Goal: Transaction & Acquisition: Purchase product/service

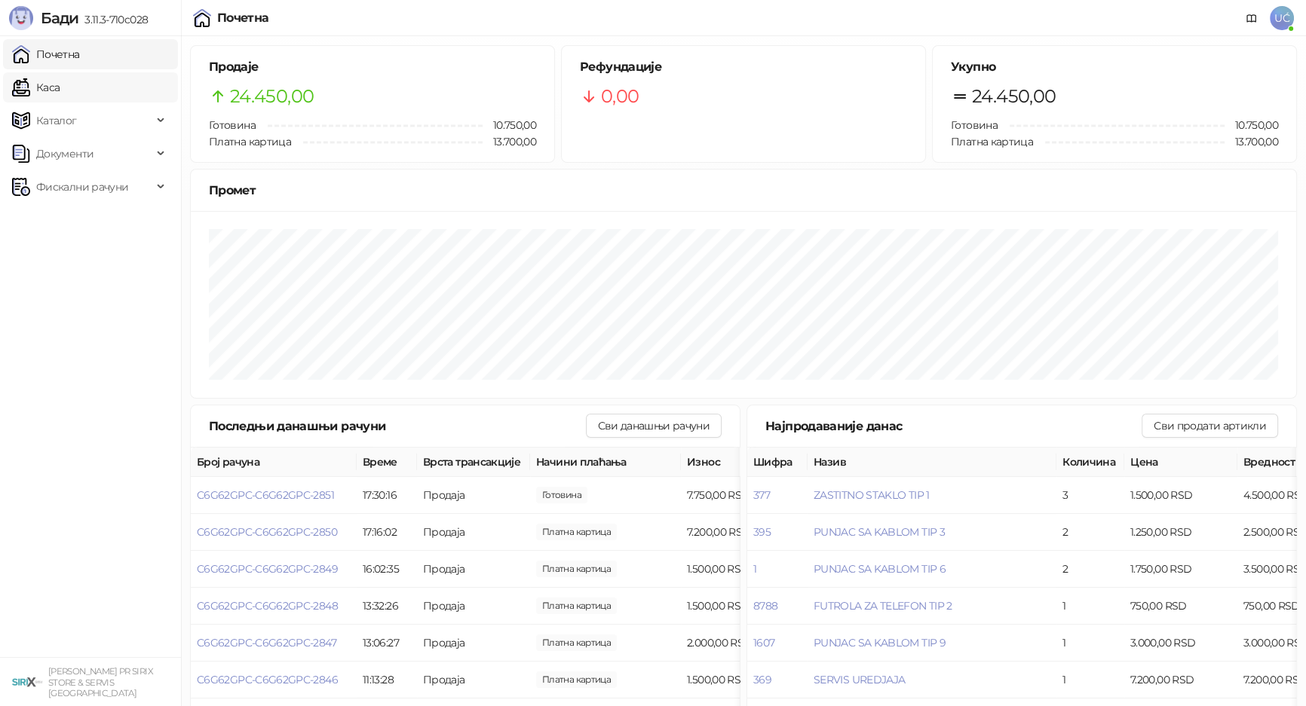
click at [53, 82] on link "Каса" at bounding box center [35, 87] width 47 height 30
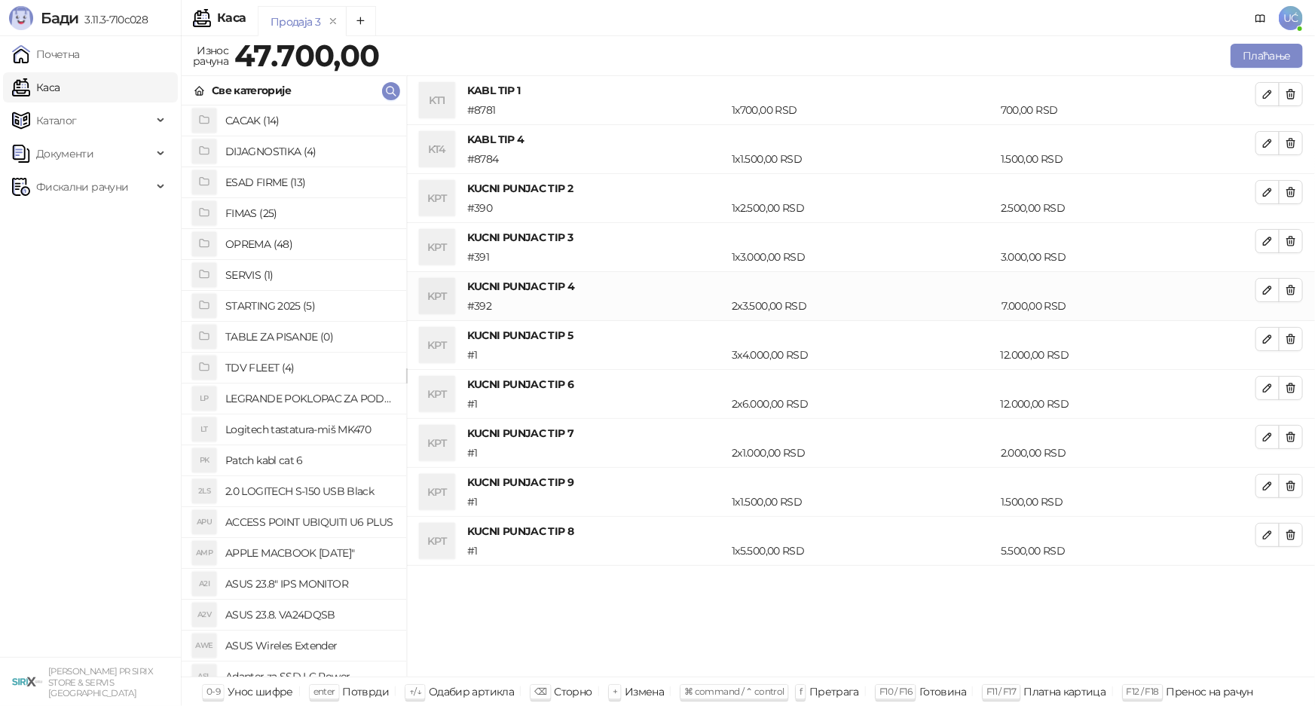
click at [274, 246] on h4 "OPREMA (48)" at bounding box center [309, 244] width 169 height 24
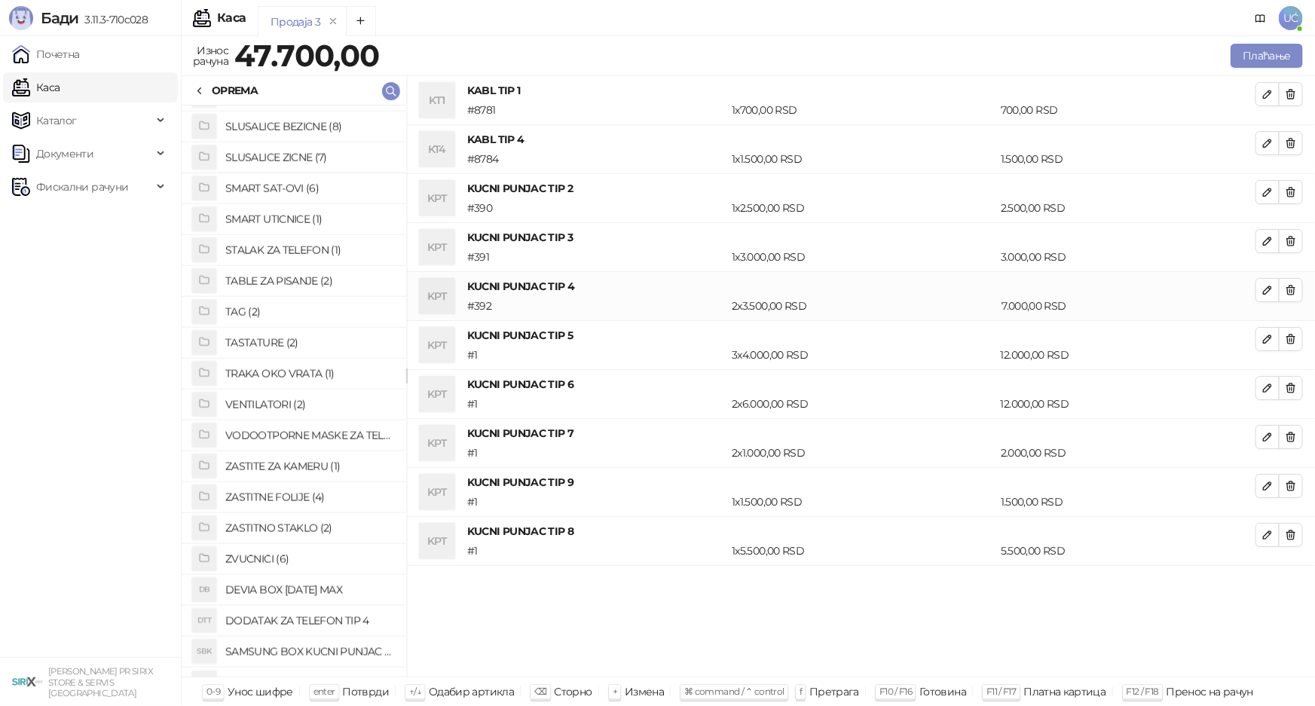
scroll to position [912, 0]
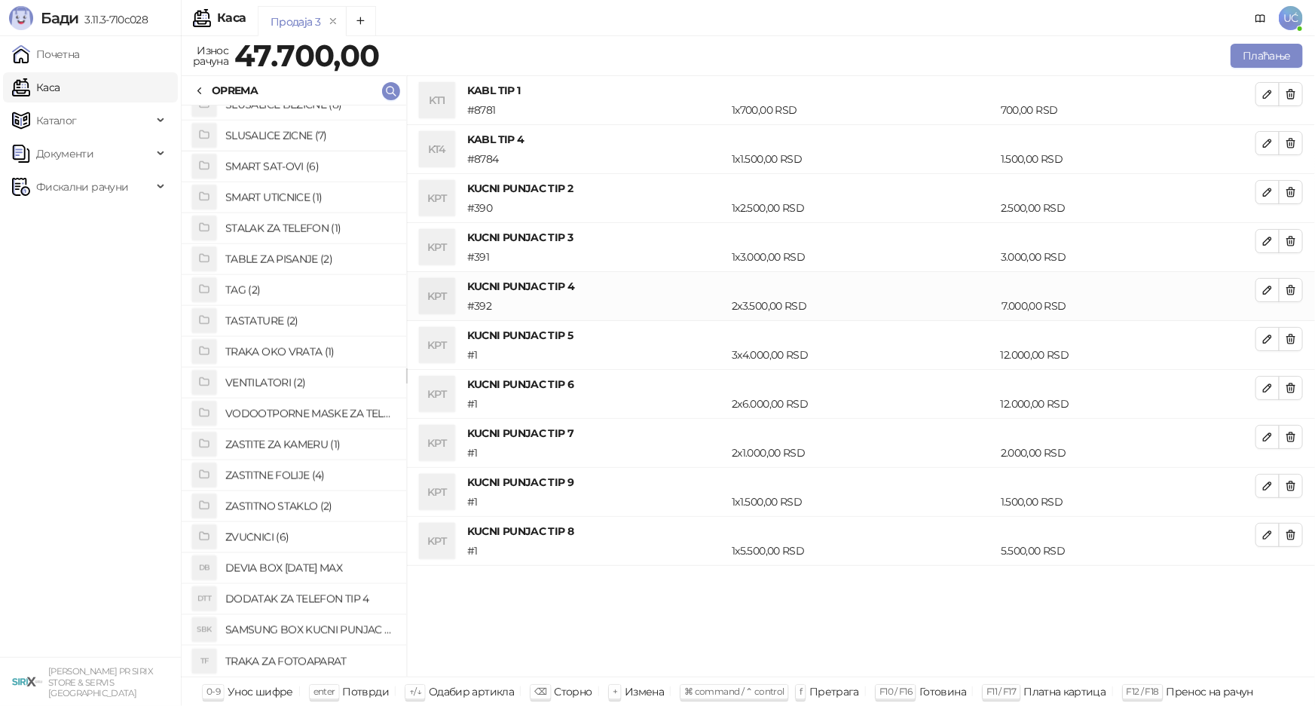
click at [305, 504] on h4 "ZASTITNO STAKLO (2)" at bounding box center [309, 507] width 169 height 24
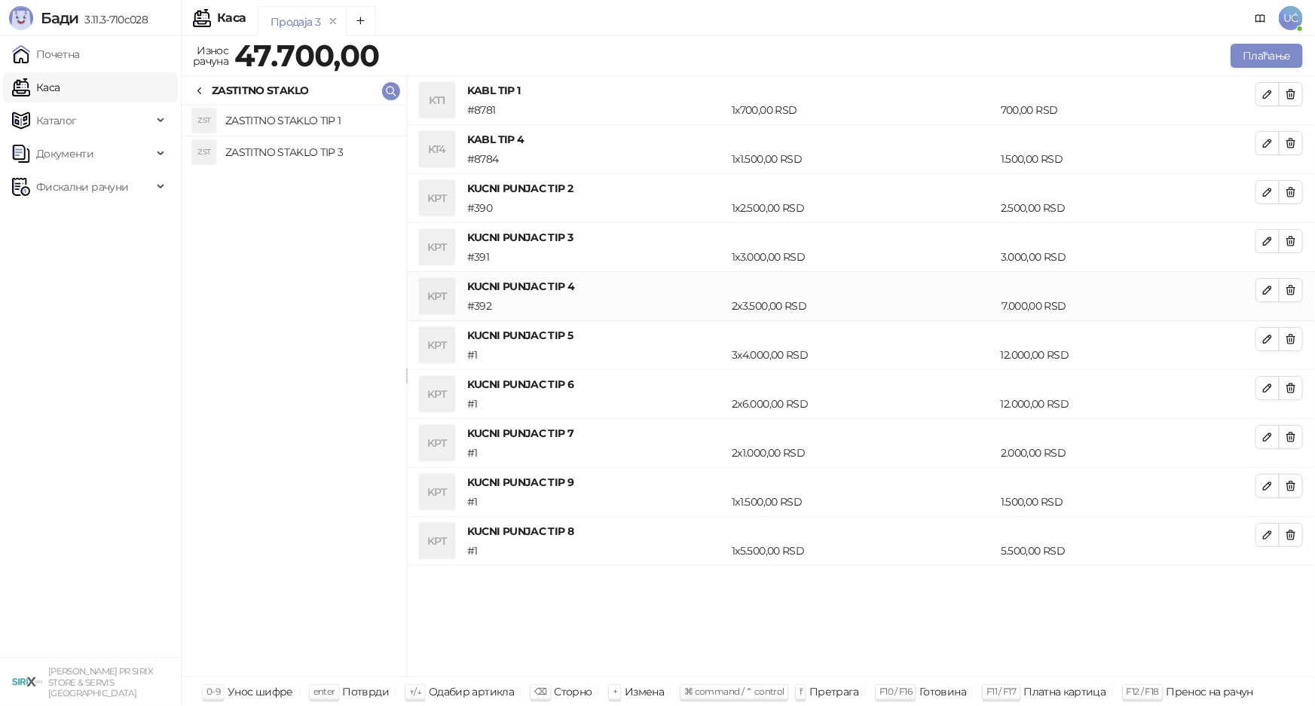
click at [335, 124] on h4 "ZASTITNO STAKLO TIP 1" at bounding box center [309, 121] width 169 height 24
click at [338, 152] on h4 "ZASTITNO STAKLO TIP 3" at bounding box center [309, 152] width 169 height 24
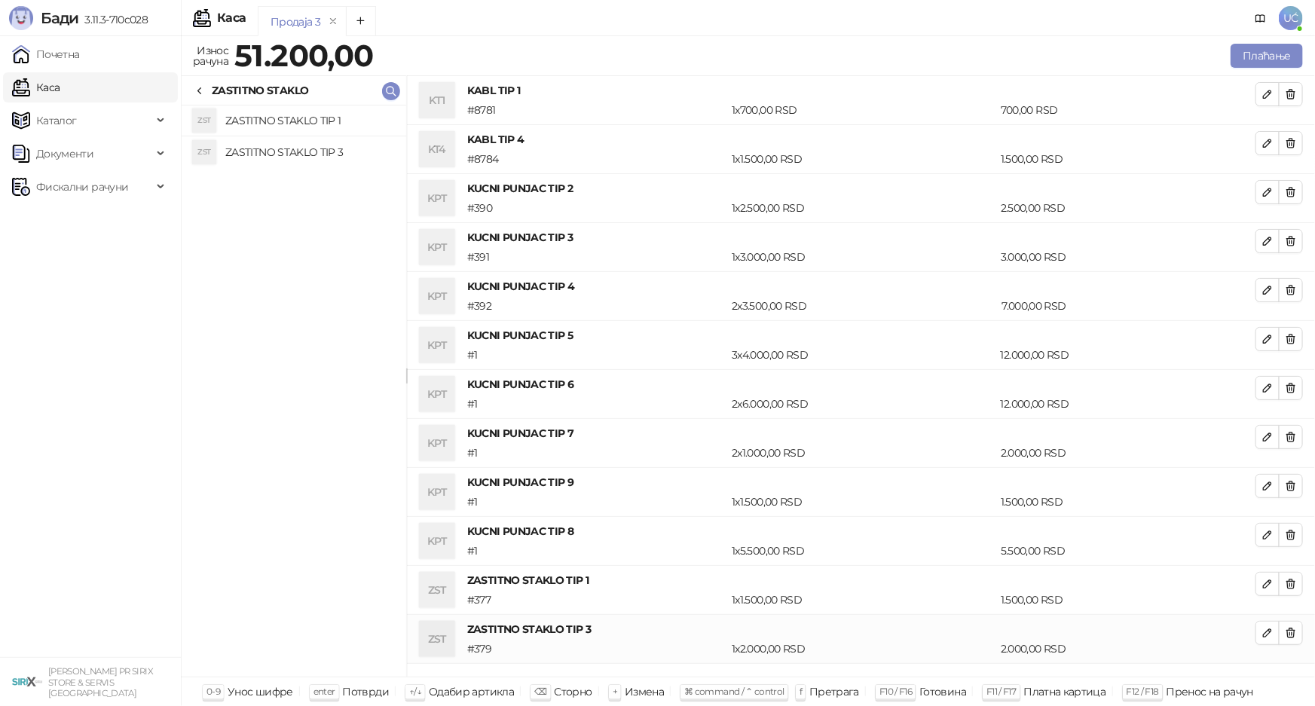
click at [198, 86] on icon at bounding box center [200, 91] width 12 height 12
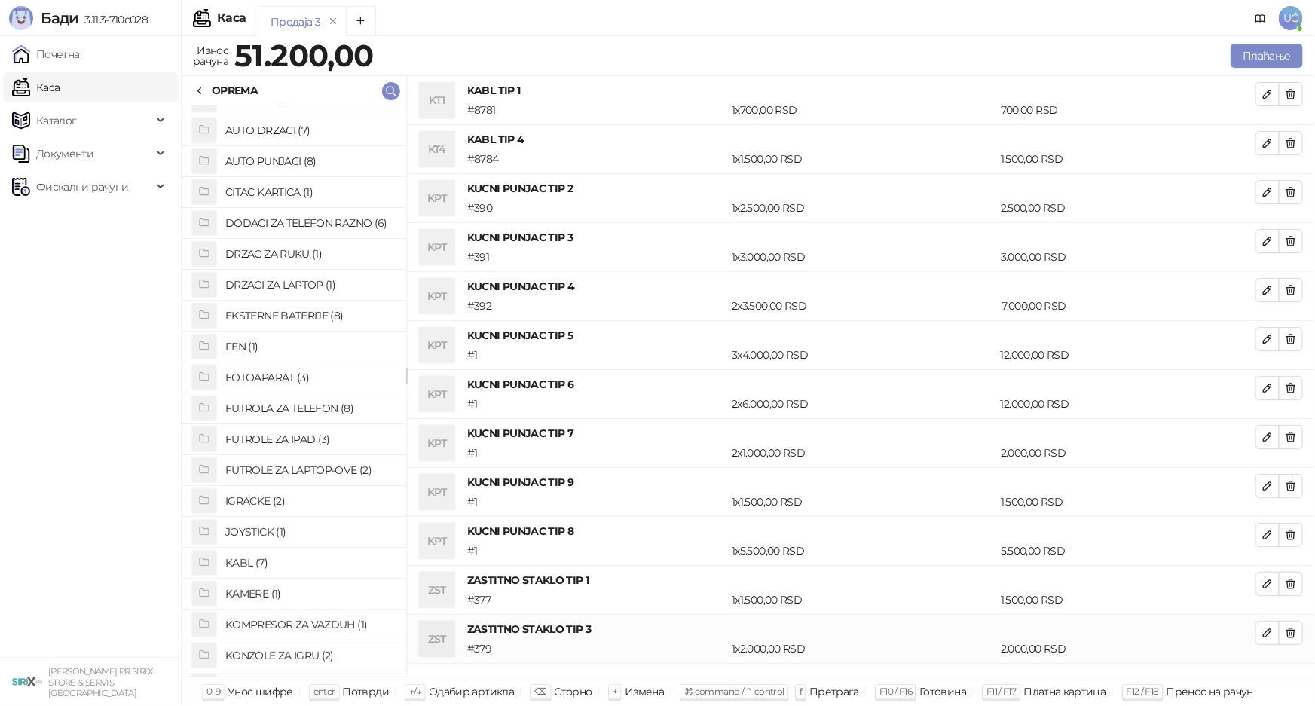
scroll to position [0, 0]
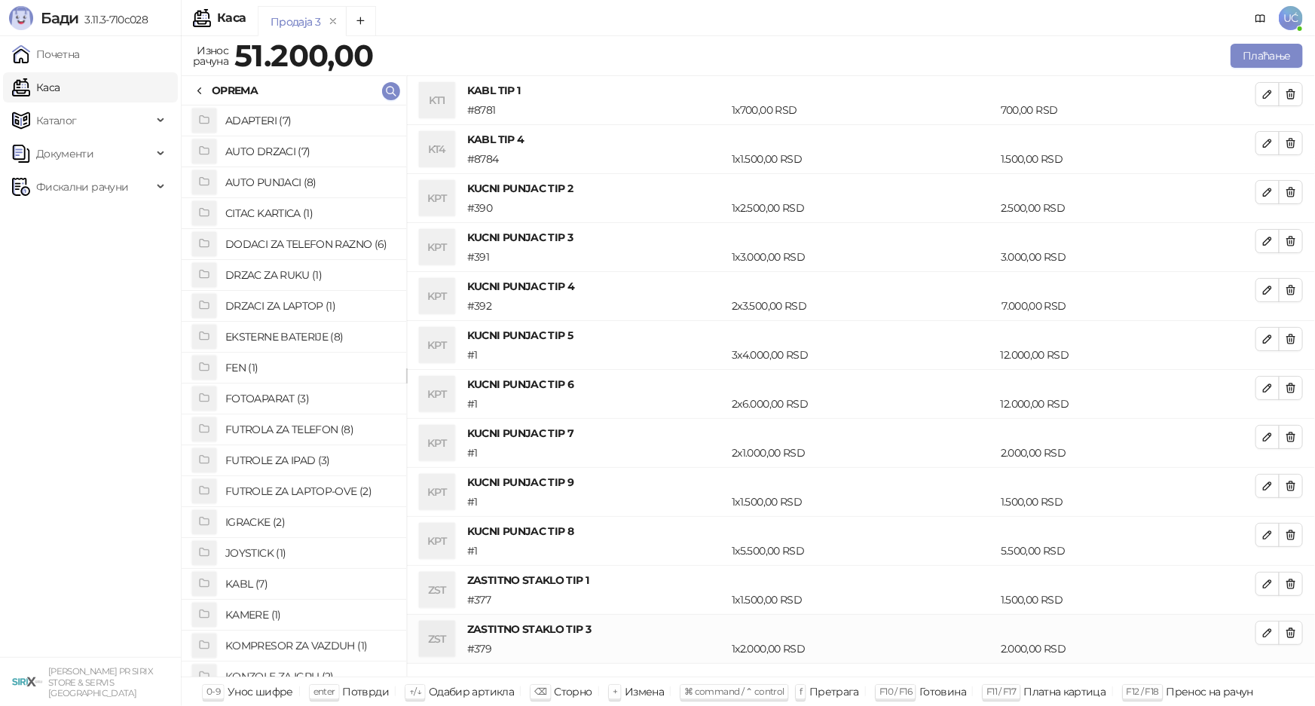
click at [252, 345] on h4 "EKSTERNE BATERIJE (8)" at bounding box center [309, 337] width 169 height 24
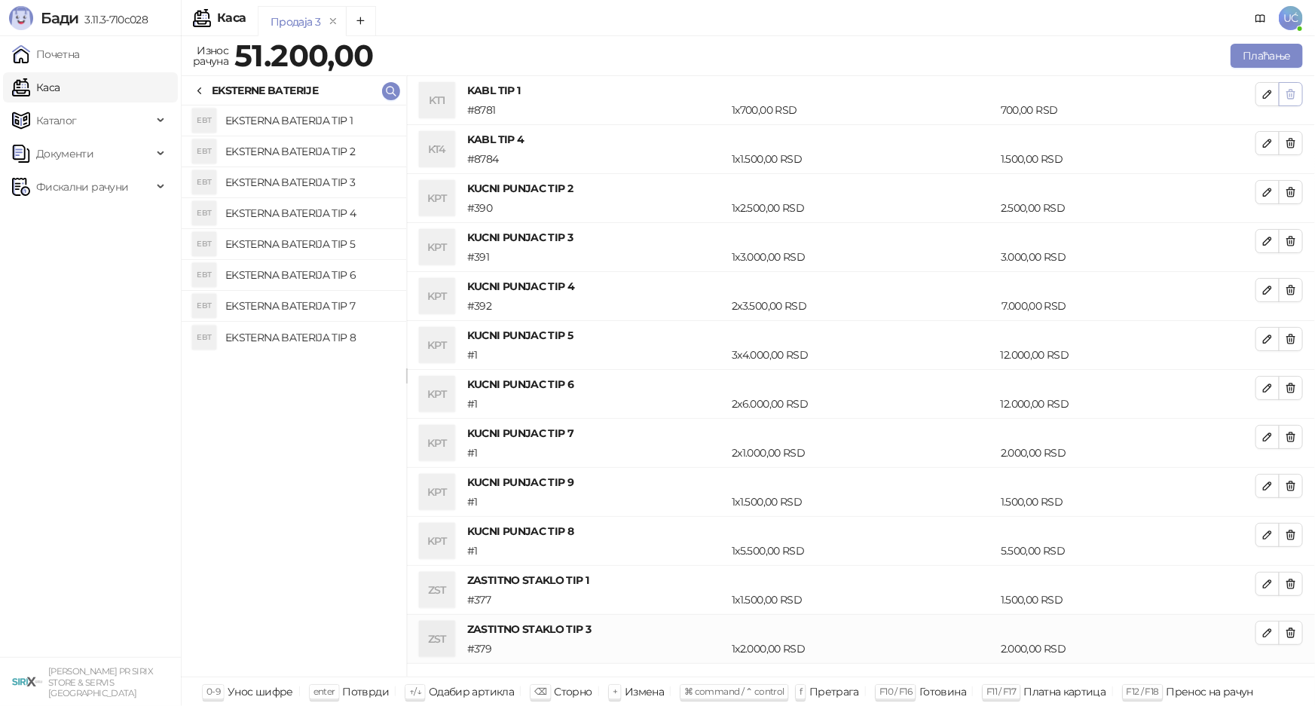
click at [1303, 90] on button "button" at bounding box center [1291, 94] width 24 height 24
click at [1303, 131] on button "button" at bounding box center [1291, 143] width 24 height 24
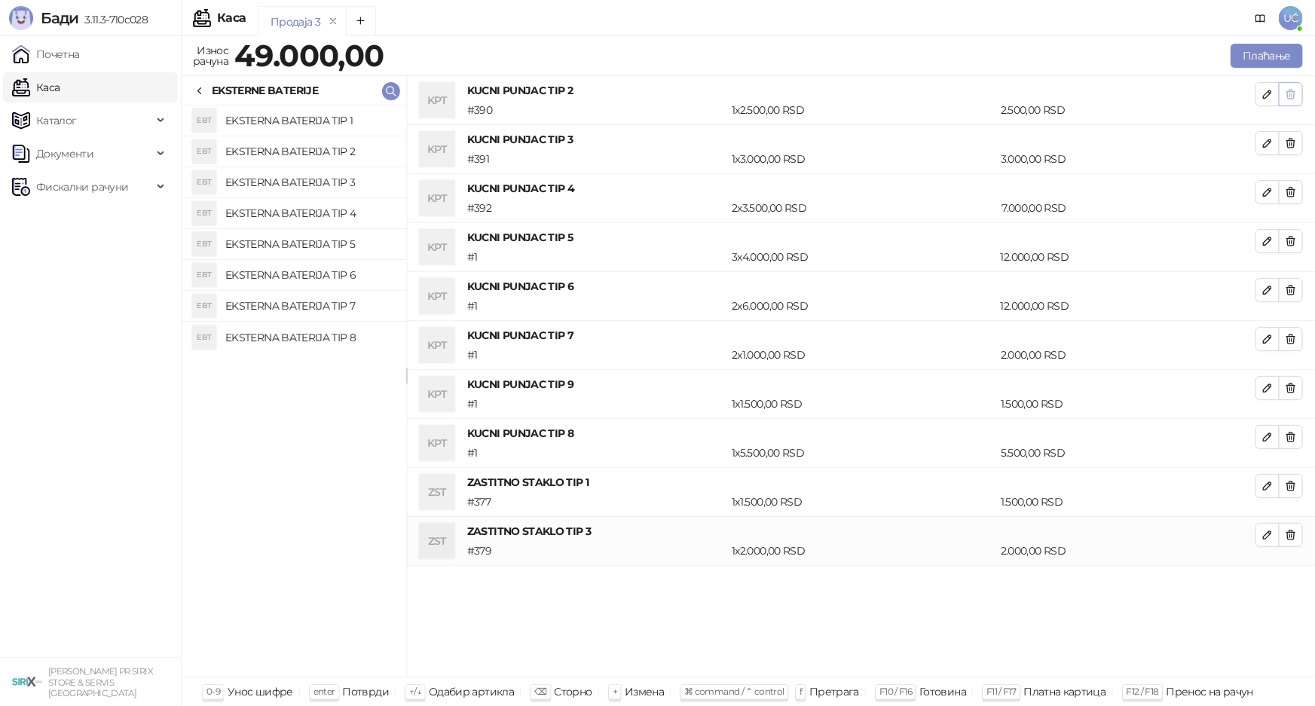
click at [1303, 90] on button "button" at bounding box center [1291, 94] width 24 height 24
click at [1303, 131] on button "button" at bounding box center [1291, 143] width 24 height 24
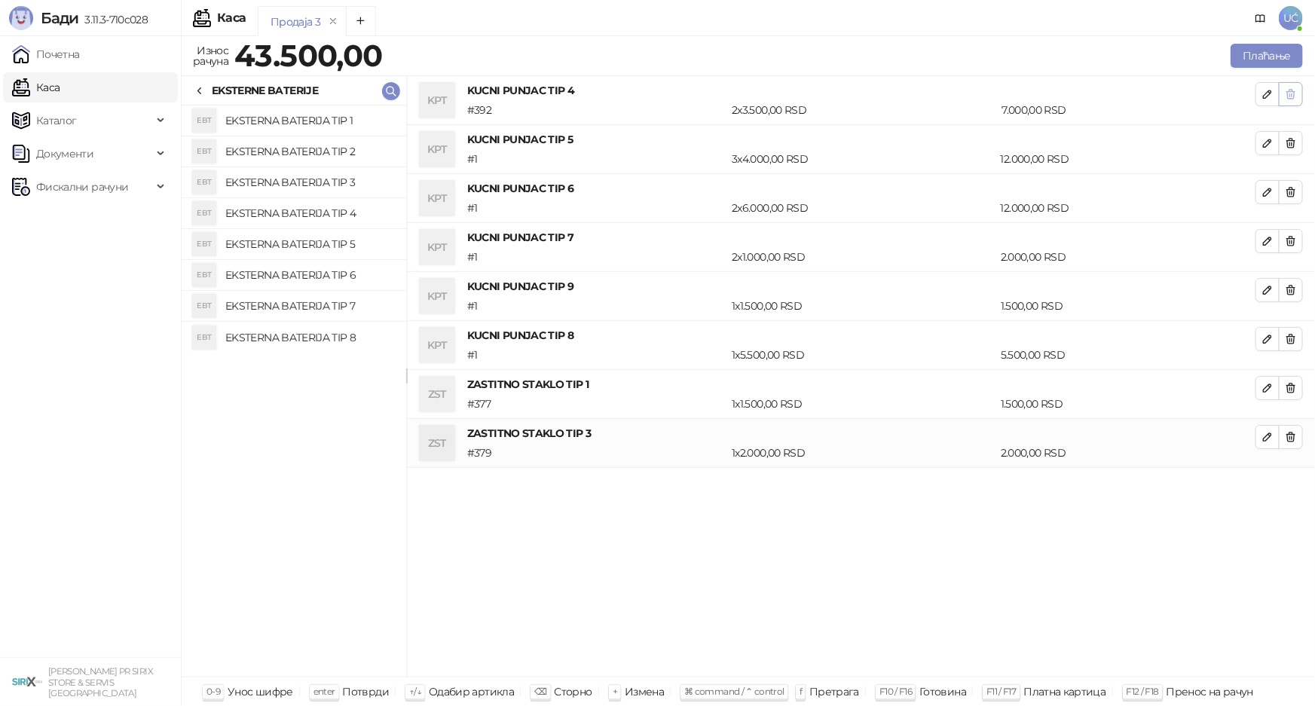
click at [1303, 90] on button "button" at bounding box center [1291, 94] width 24 height 24
click at [1303, 131] on button "button" at bounding box center [1291, 143] width 24 height 24
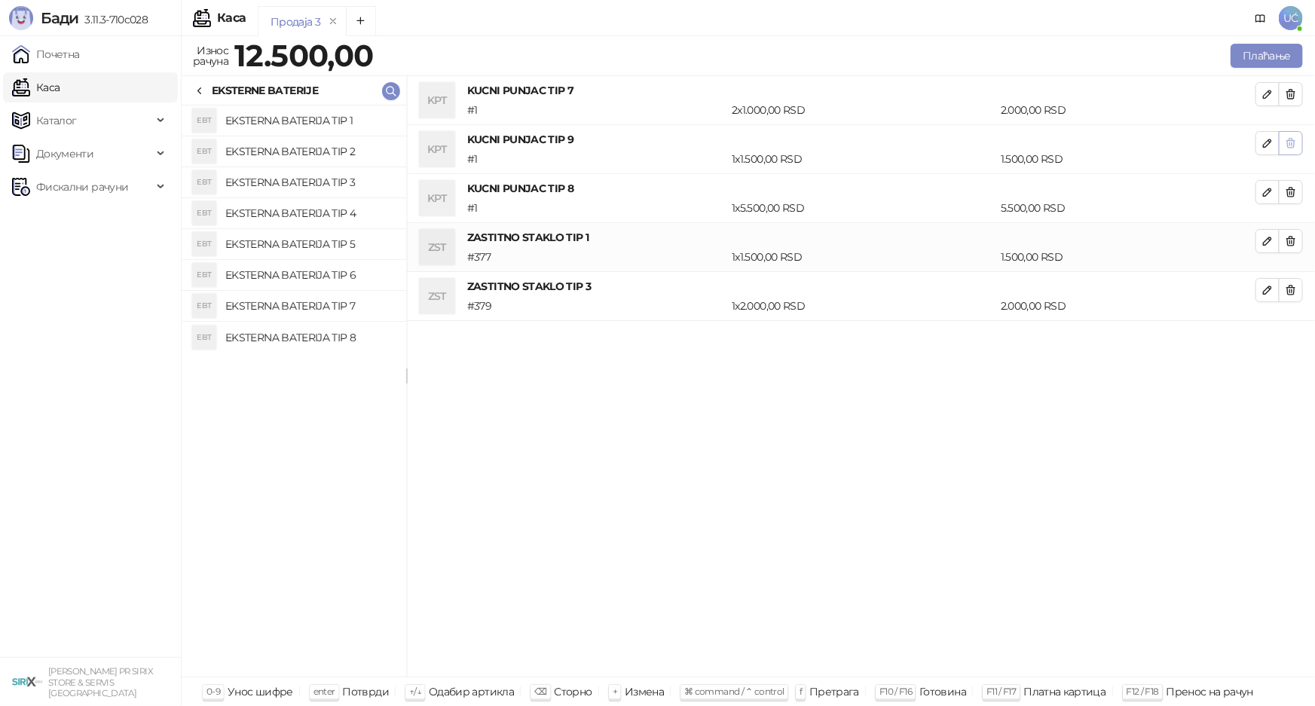
click at [1303, 90] on button "button" at bounding box center [1291, 94] width 24 height 24
click at [1303, 131] on button "button" at bounding box center [1291, 143] width 24 height 24
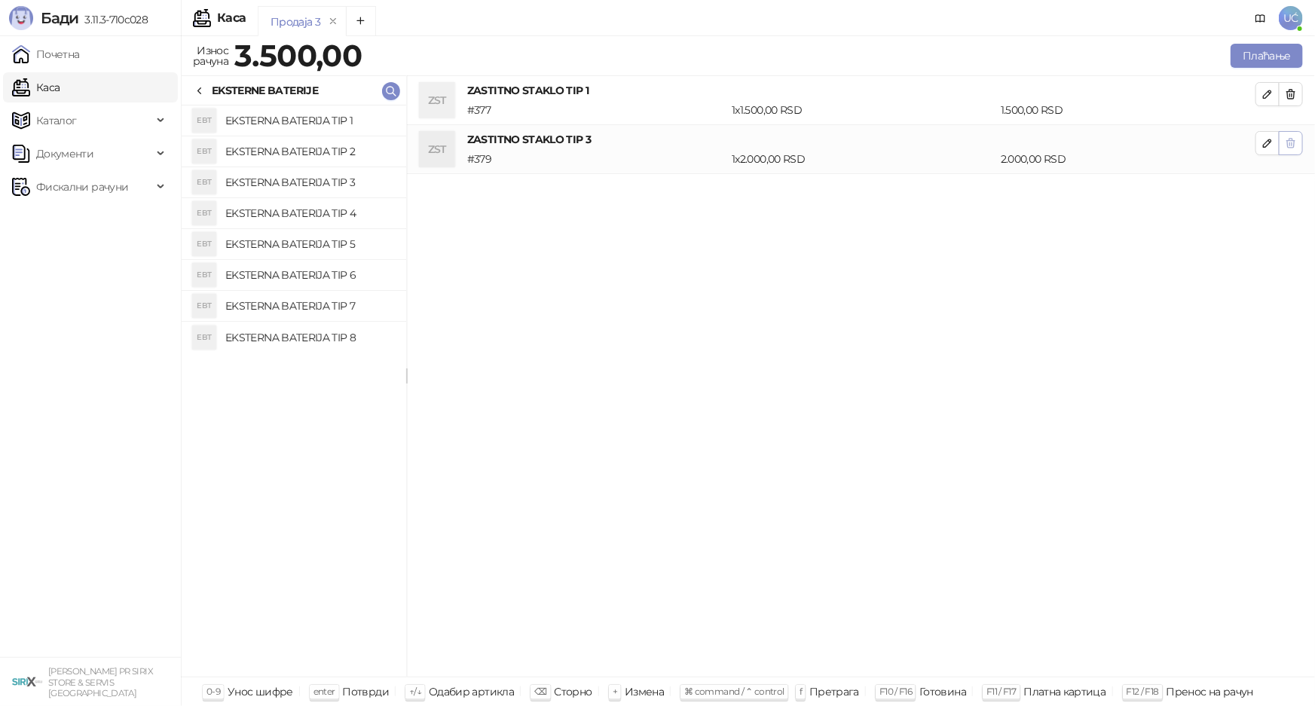
click at [1303, 90] on button "button" at bounding box center [1291, 94] width 24 height 24
click at [1302, 90] on button "button" at bounding box center [1291, 94] width 24 height 24
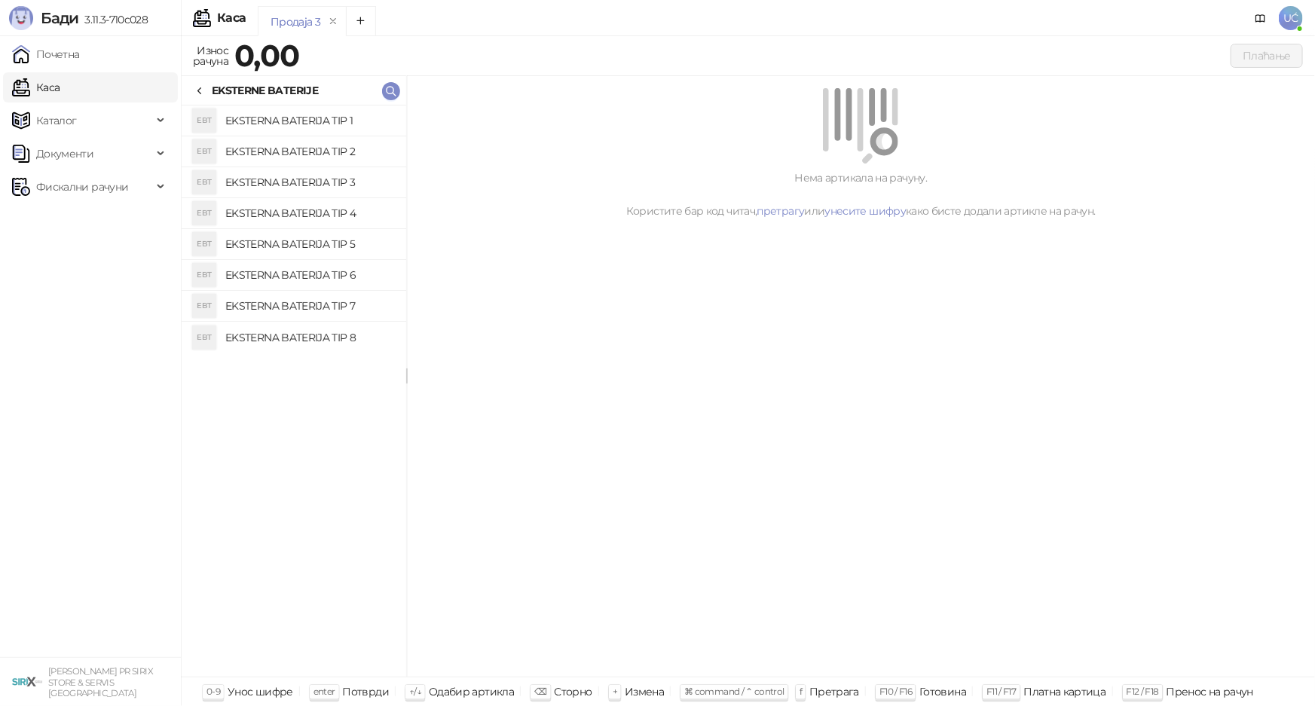
click at [330, 119] on h4 "EKSTERNA BATERIJA TIP 1" at bounding box center [309, 121] width 169 height 24
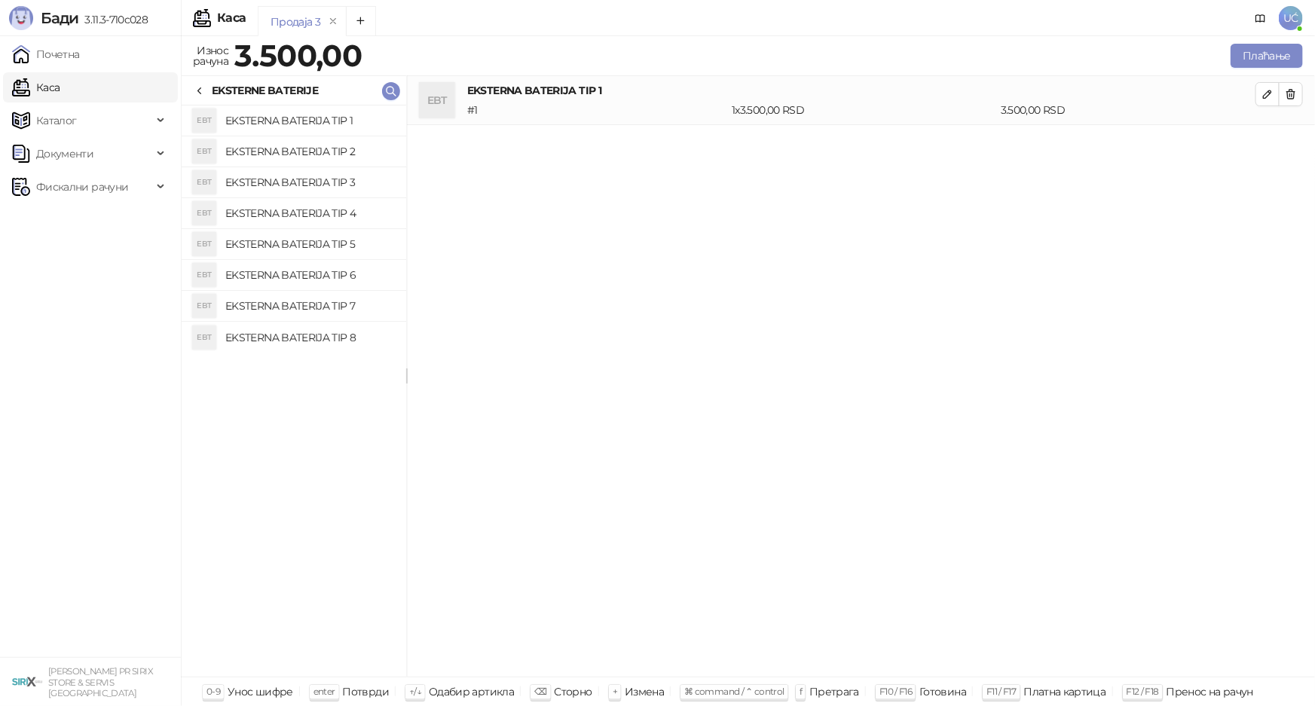
click at [335, 150] on h4 "EKSTERNA BATERIJA TIP 2" at bounding box center [309, 151] width 169 height 24
click at [341, 183] on h4 "EKSTERNA BATERIJA TIP 3" at bounding box center [309, 182] width 169 height 24
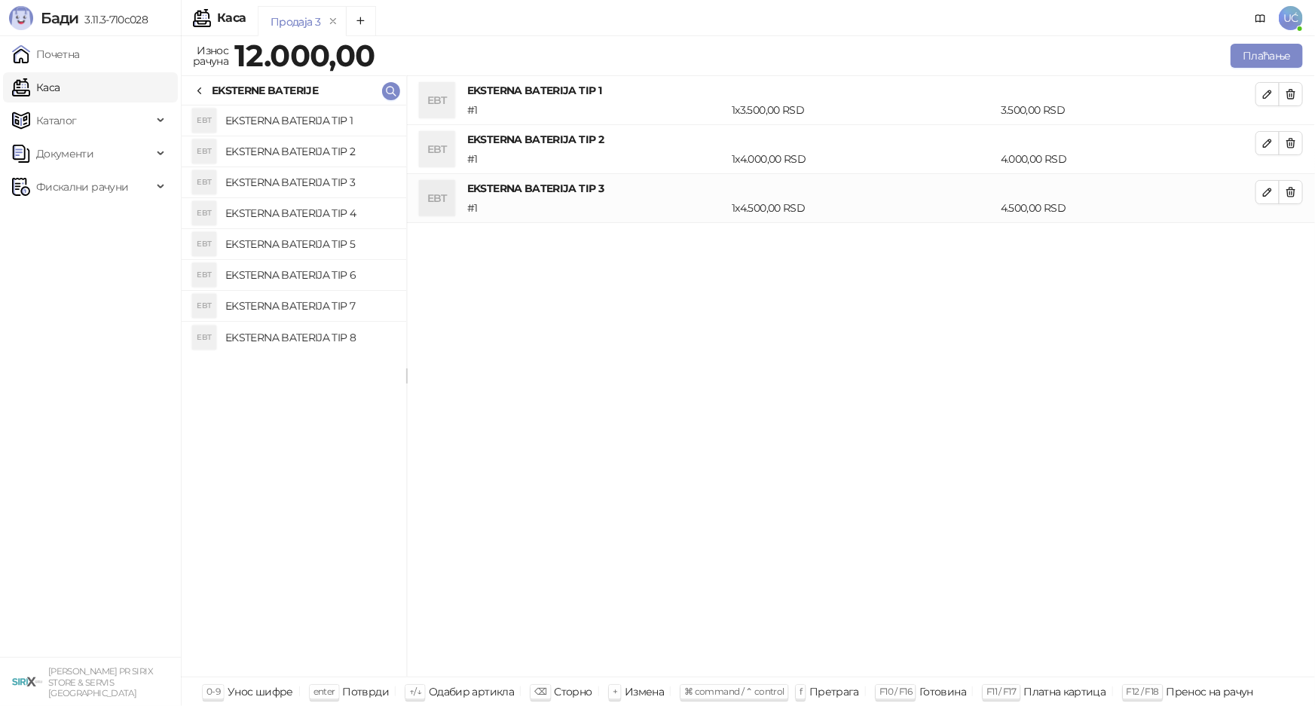
click at [345, 208] on h4 "EKSTERNA BATERIJA TIP 4" at bounding box center [309, 213] width 169 height 24
click at [351, 241] on h4 "EKSTERNA BATERIJA TIP 5" at bounding box center [309, 244] width 169 height 24
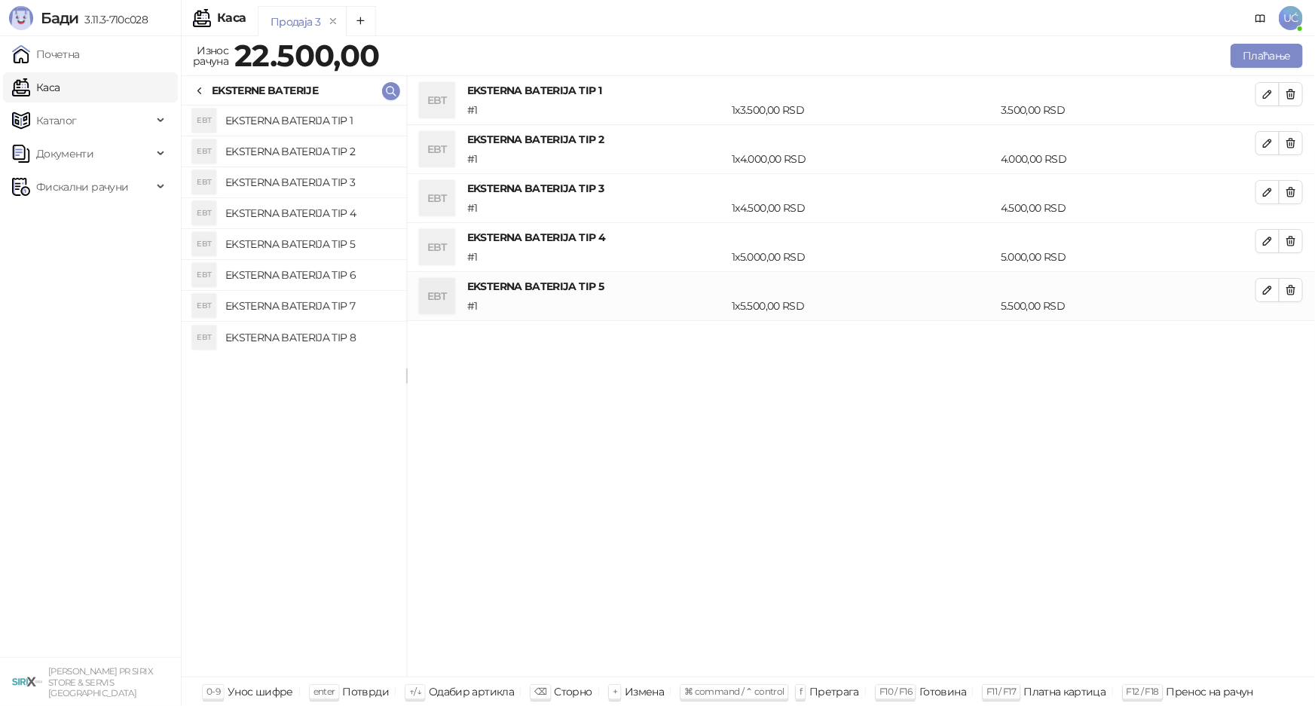
click at [351, 271] on h4 "EKSTERNA BATERIJA TIP 6" at bounding box center [309, 275] width 169 height 24
click at [346, 304] on h4 "EKSTERNA BATERIJA TIP 7" at bounding box center [309, 306] width 169 height 24
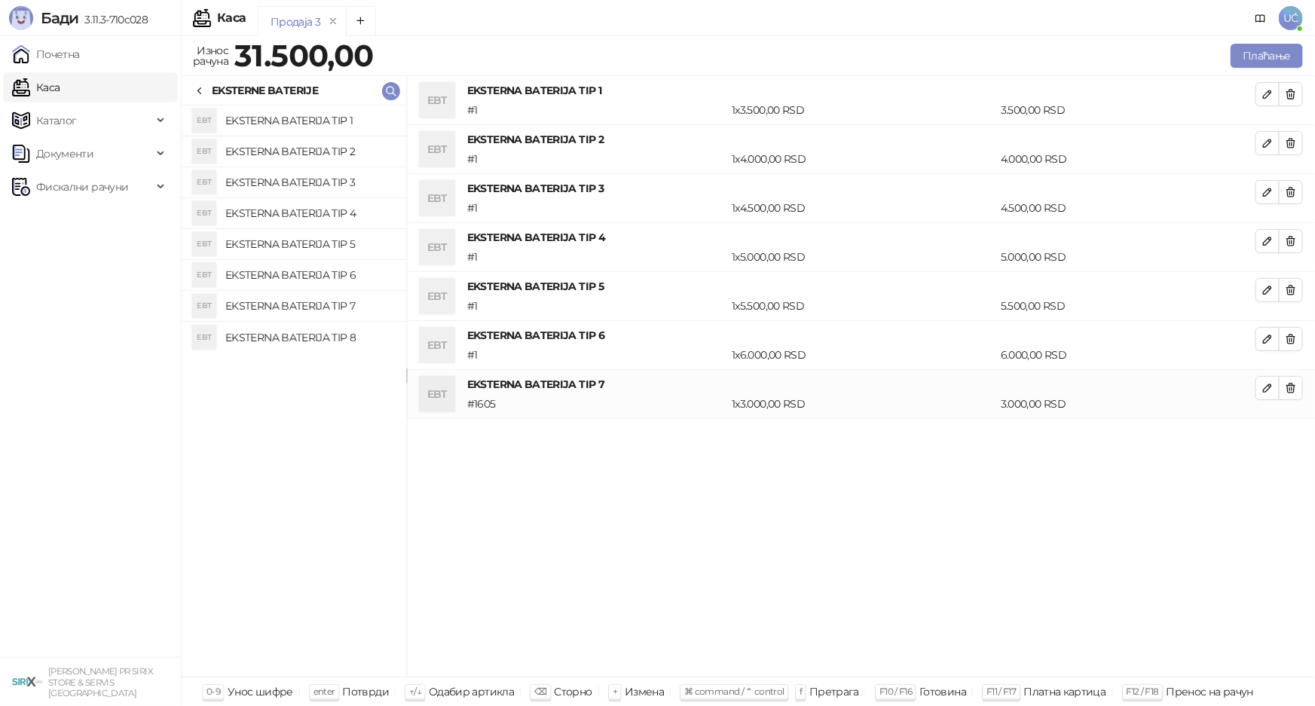
click at [207, 82] on div "EKSTERNE BATERIJE" at bounding box center [256, 90] width 124 height 17
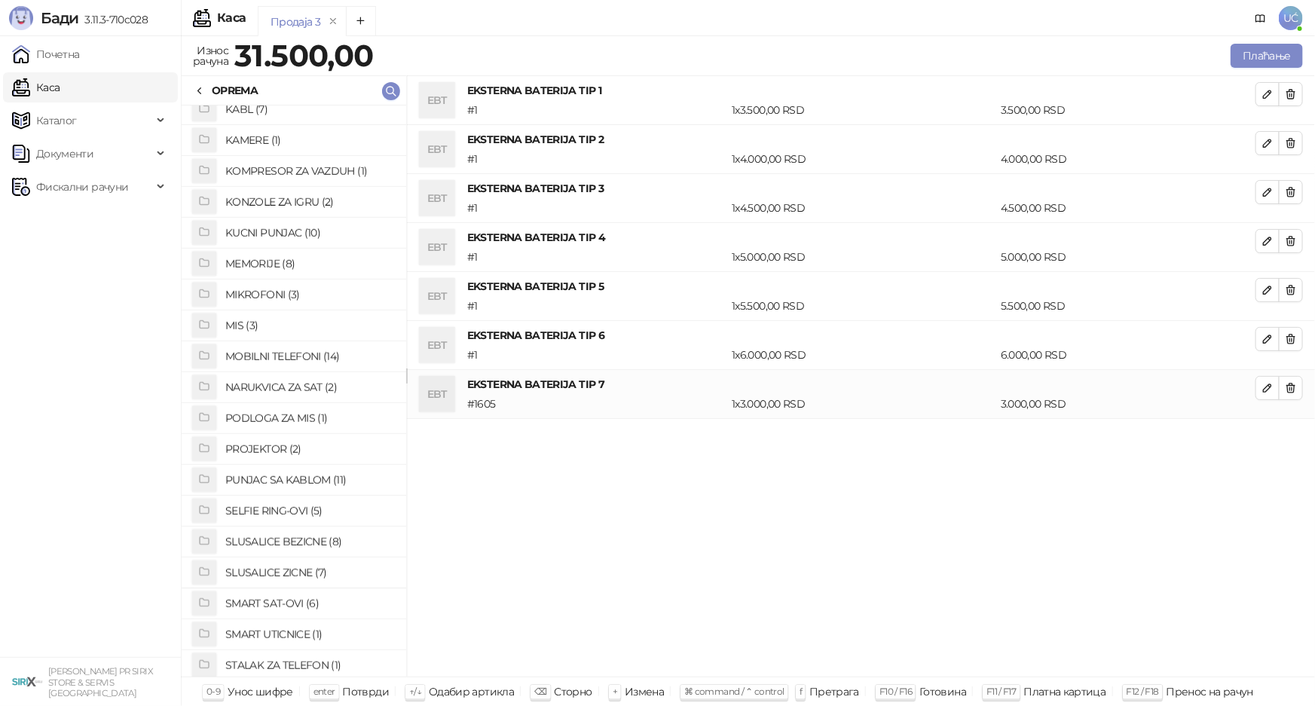
scroll to position [479, 0]
click at [311, 565] on h4 "SLUSALICE ZICNE (7)" at bounding box center [309, 568] width 169 height 24
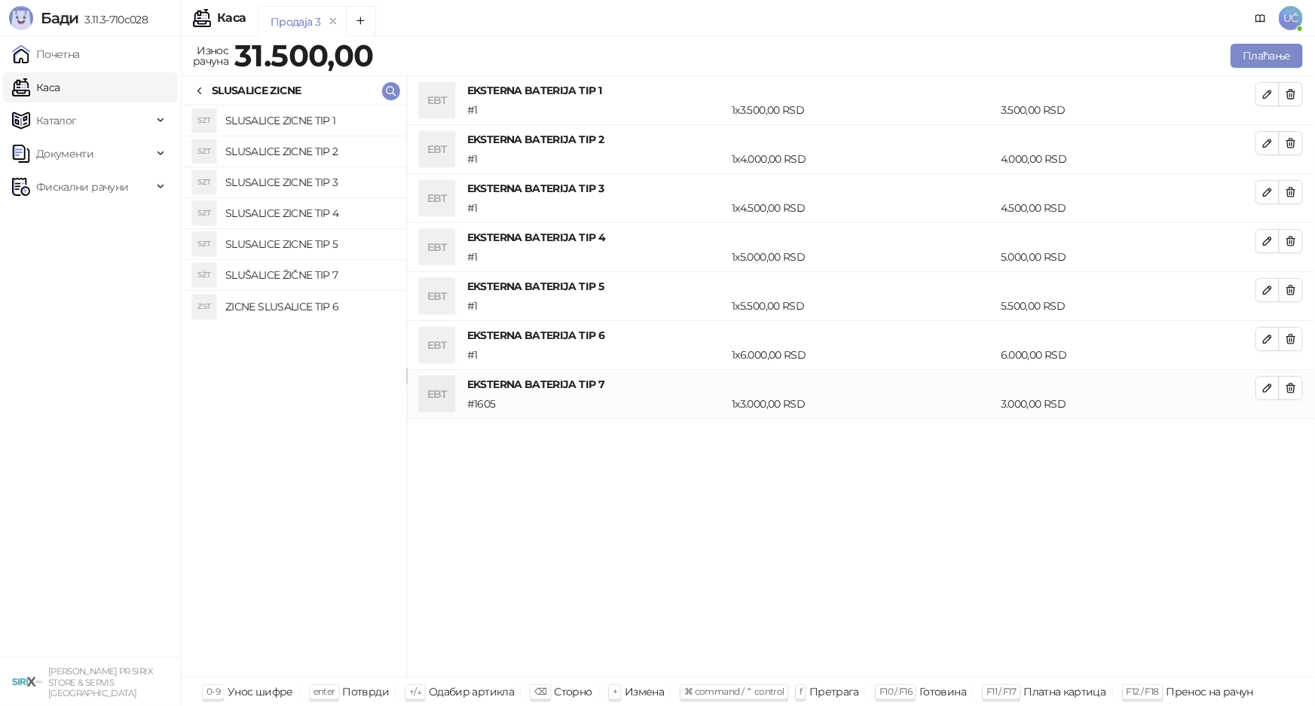
click at [320, 118] on h4 "SLUSALICE ZICNE TIP 1" at bounding box center [309, 121] width 169 height 24
click at [319, 151] on h4 "SLUSALICE ZICNE TIP 2" at bounding box center [309, 151] width 169 height 24
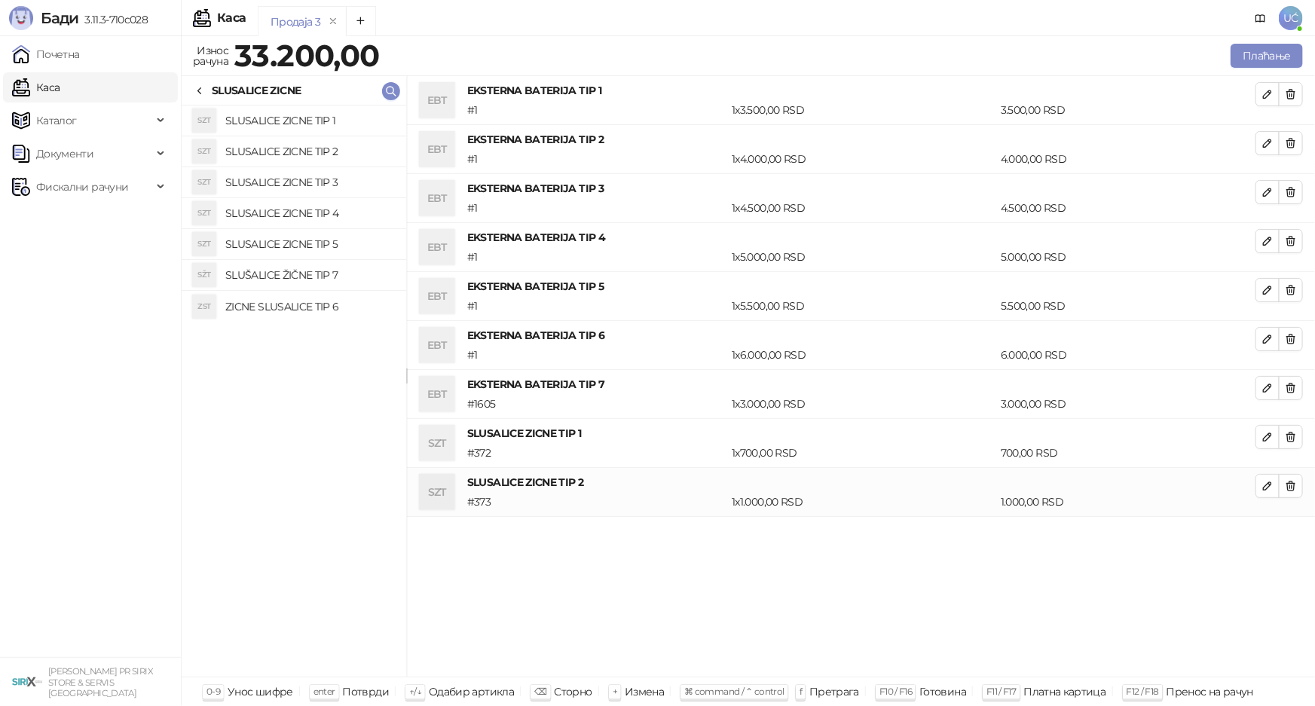
click at [327, 181] on h4 "SLUSALICE ZICNE TIP 3" at bounding box center [309, 182] width 169 height 24
click at [331, 214] on h4 "SLUSALICE ZICNE TIP 4" at bounding box center [309, 213] width 169 height 24
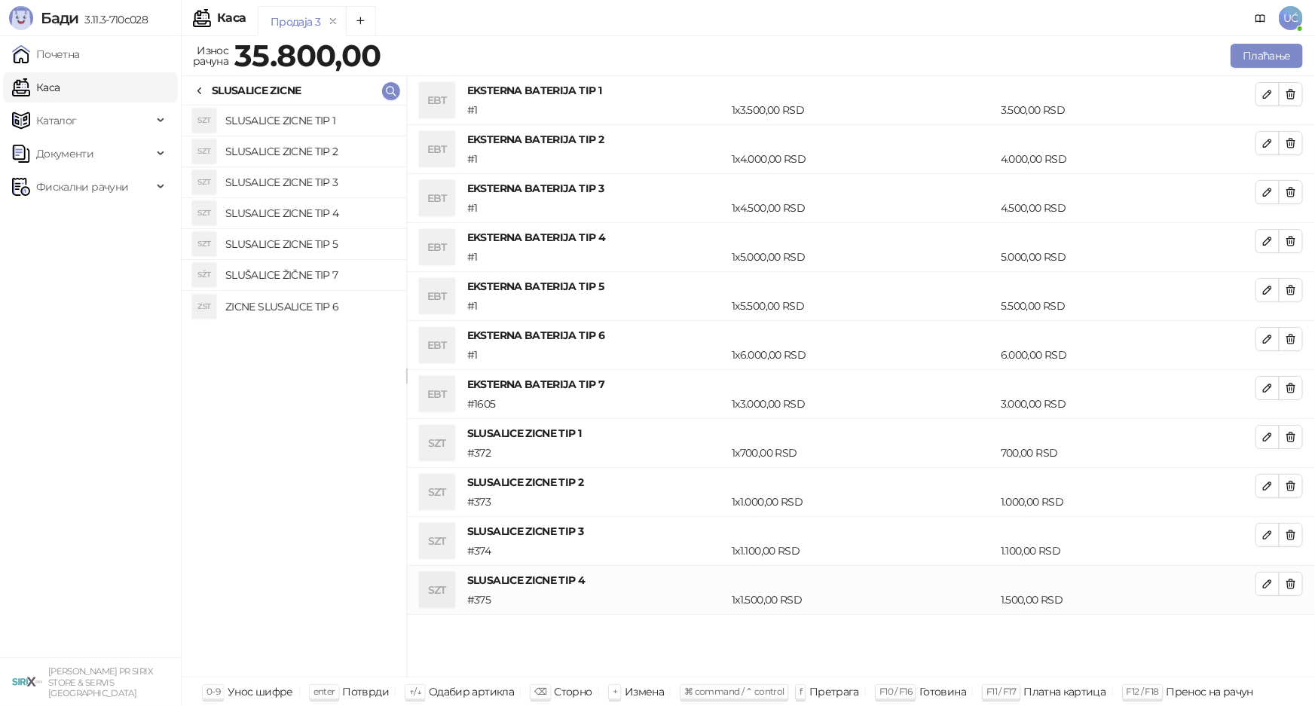
click at [341, 246] on h4 "SLUSALICE ZICNE TIP 5" at bounding box center [309, 244] width 169 height 24
click at [341, 272] on h4 "SLUŠALICE ŽIČNE TIP 7" at bounding box center [309, 275] width 169 height 24
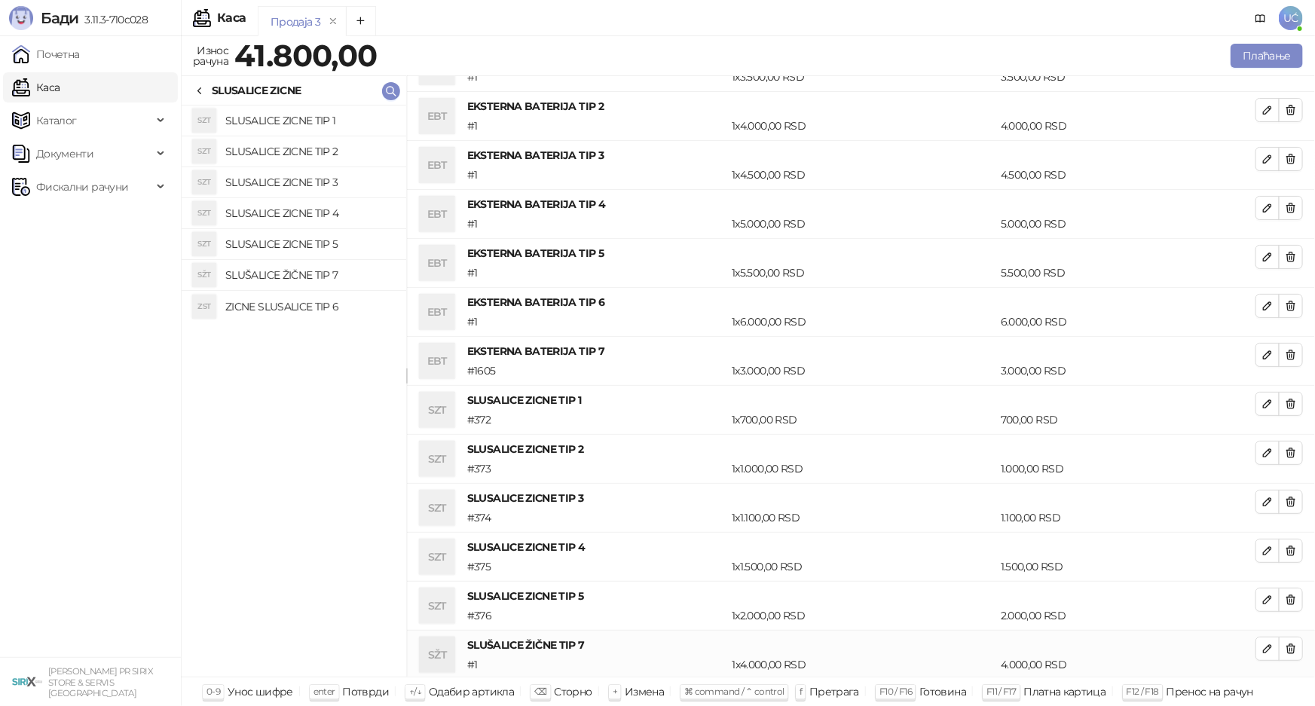
click at [338, 302] on h4 "ZICNE SLUSALICE TIP 6" at bounding box center [309, 307] width 169 height 24
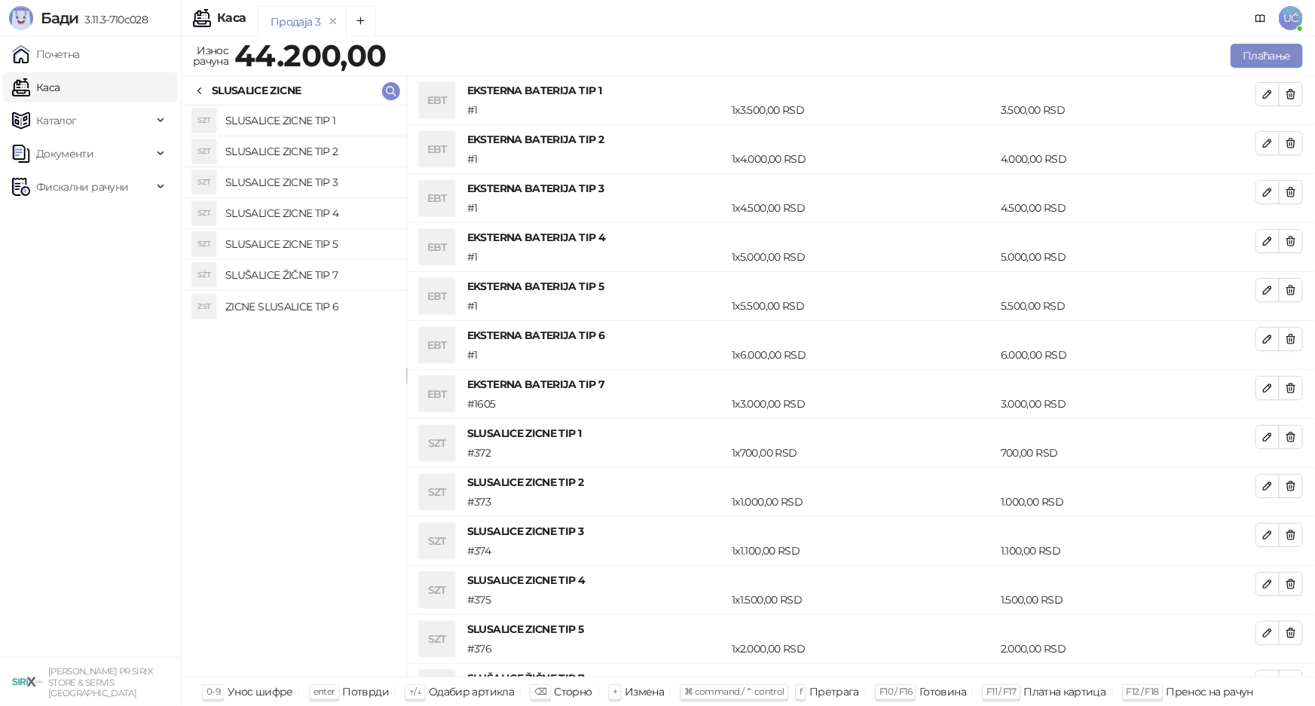
click at [203, 86] on icon at bounding box center [200, 91] width 12 height 12
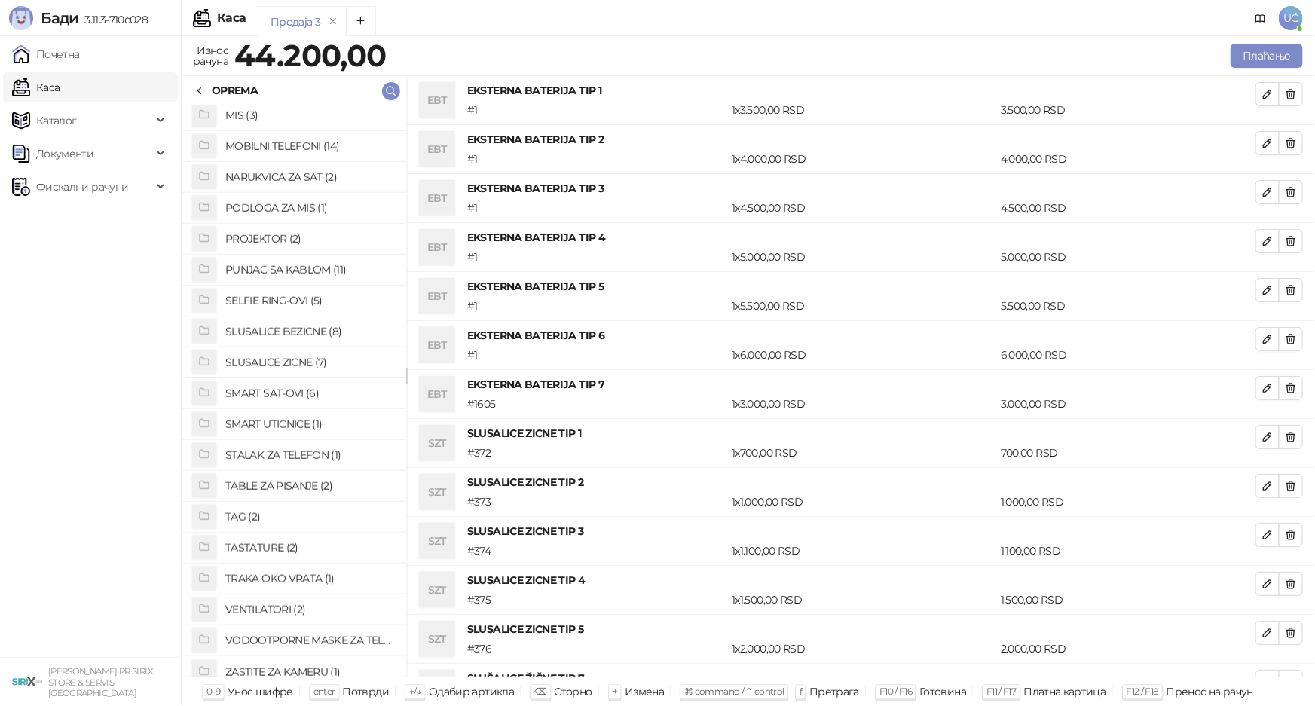
scroll to position [617, 0]
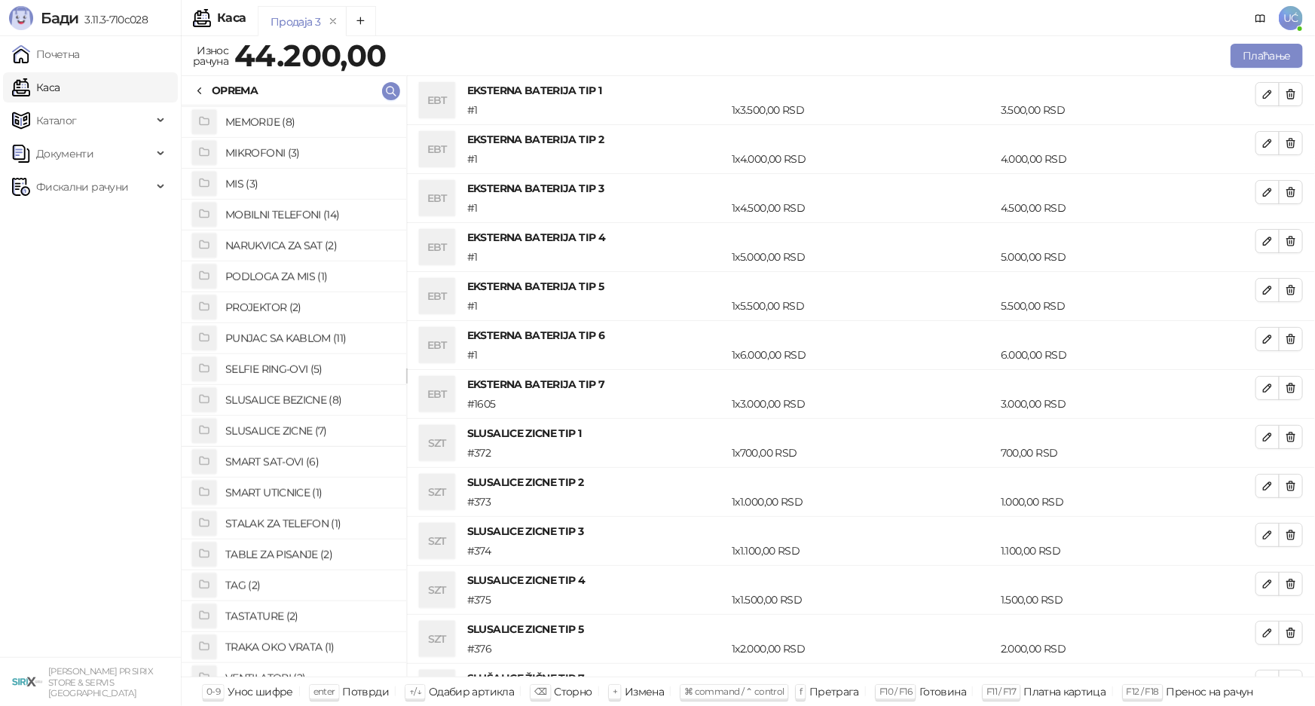
click at [299, 336] on h4 "PUNJAC SA KABLOM (11)" at bounding box center [309, 338] width 169 height 24
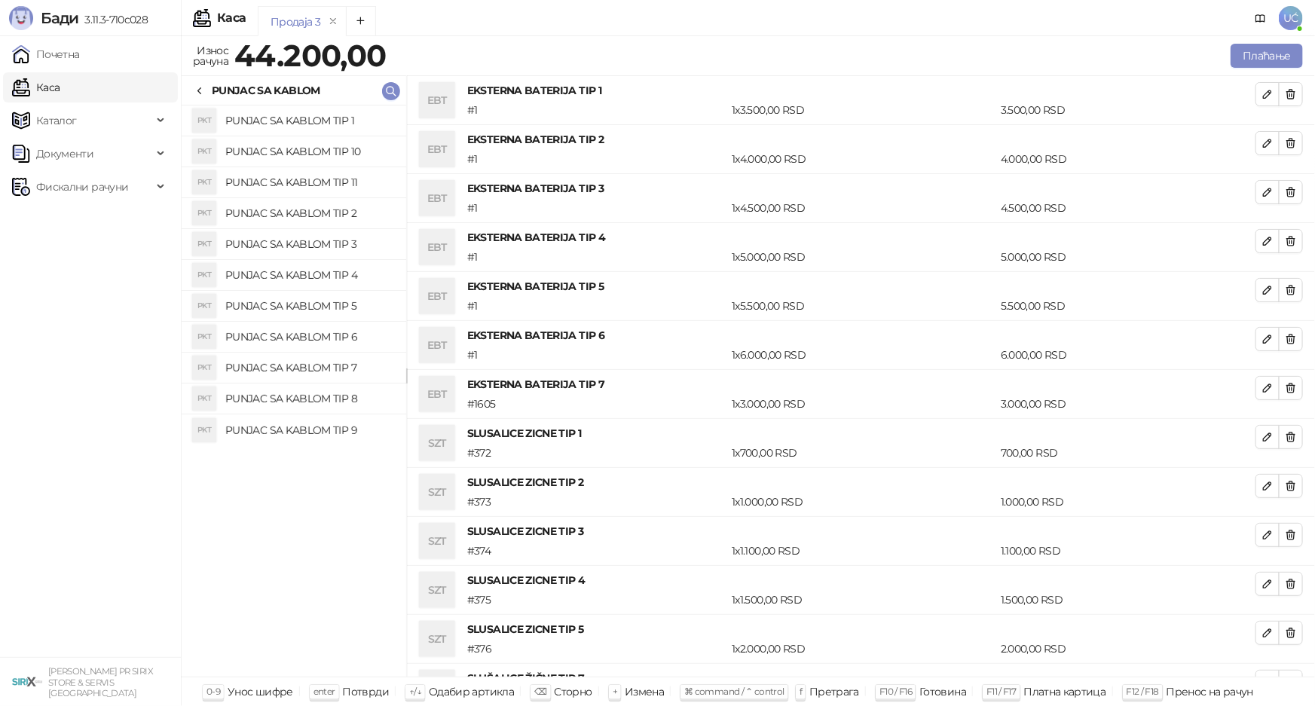
click at [328, 207] on h4 "PUNJAC SA KABLOM TIP 2" at bounding box center [309, 213] width 169 height 24
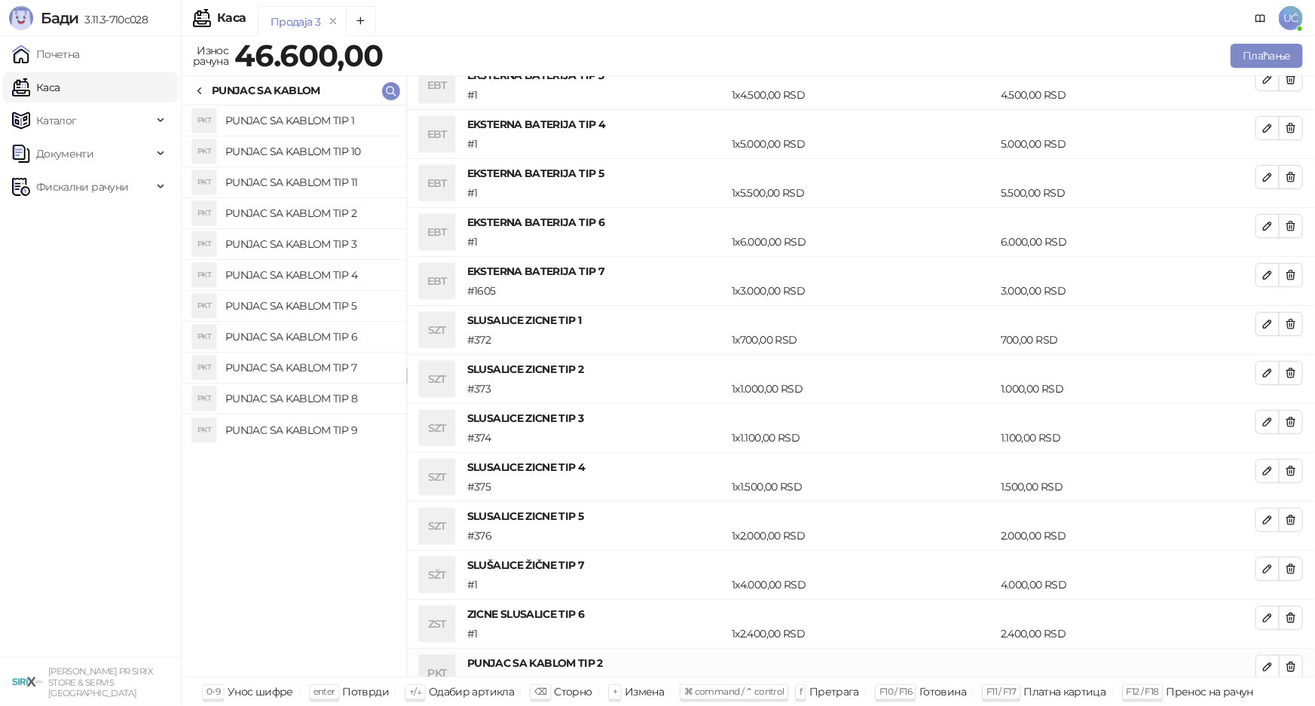
scroll to position [131, 0]
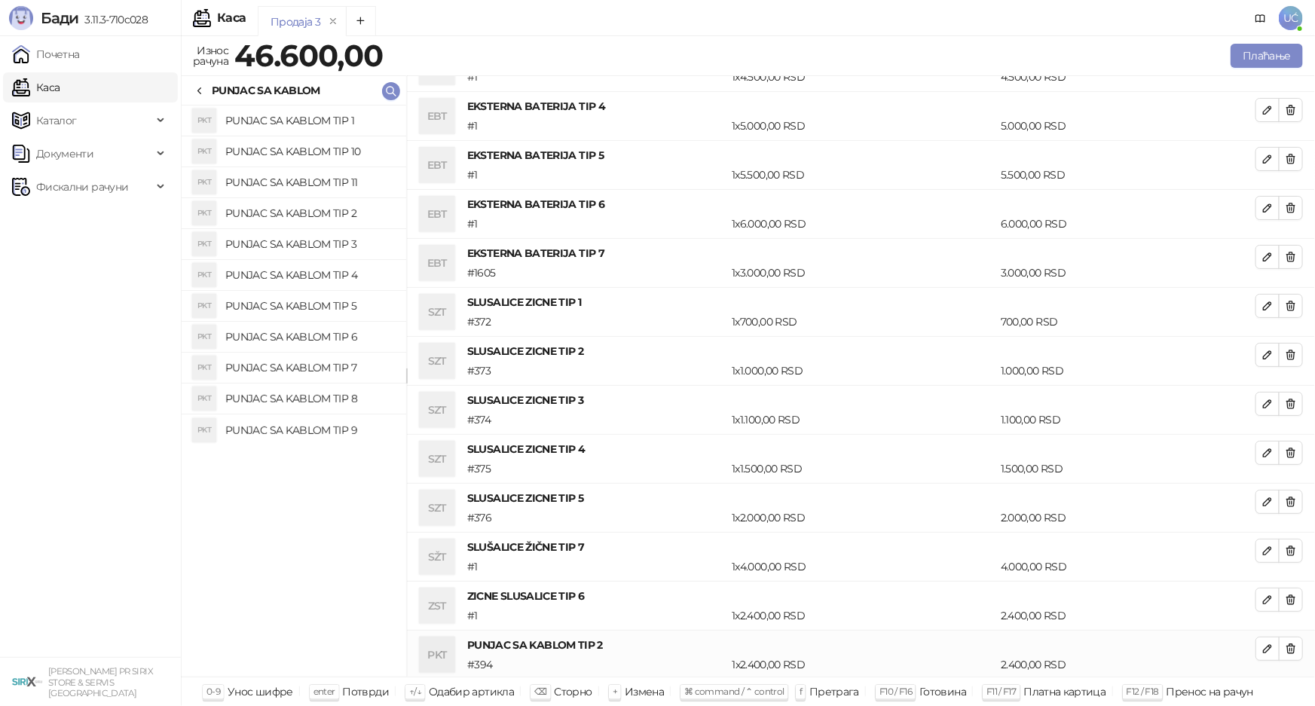
click at [329, 241] on h4 "PUNJAC SA KABLOM TIP 3" at bounding box center [309, 244] width 169 height 24
click at [335, 273] on h4 "PUNJAC SA KABLOM TIP 4" at bounding box center [309, 275] width 169 height 24
click at [331, 310] on h4 "PUNJAC SA KABLOM TIP 5" at bounding box center [309, 306] width 169 height 24
click at [332, 335] on h4 "PUNJAC SA KABLOM TIP 6" at bounding box center [309, 337] width 169 height 24
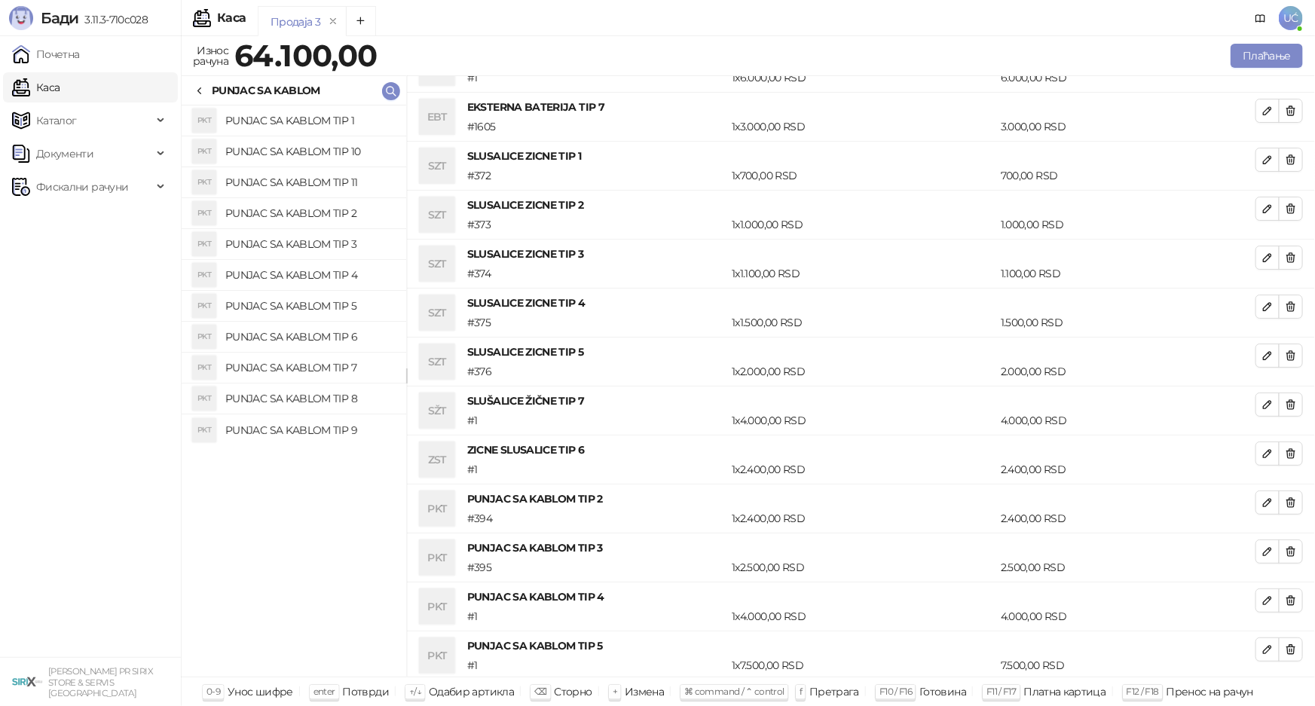
scroll to position [326, 0]
click at [334, 367] on h4 "PUNJAC SA KABLOM TIP 7" at bounding box center [309, 368] width 169 height 24
click at [338, 400] on h4 "PUNJAC SA KABLOM TIP 8" at bounding box center [309, 399] width 169 height 24
click at [335, 429] on h4 "PUNJAC SA KABLOM TIP 9" at bounding box center [309, 430] width 169 height 24
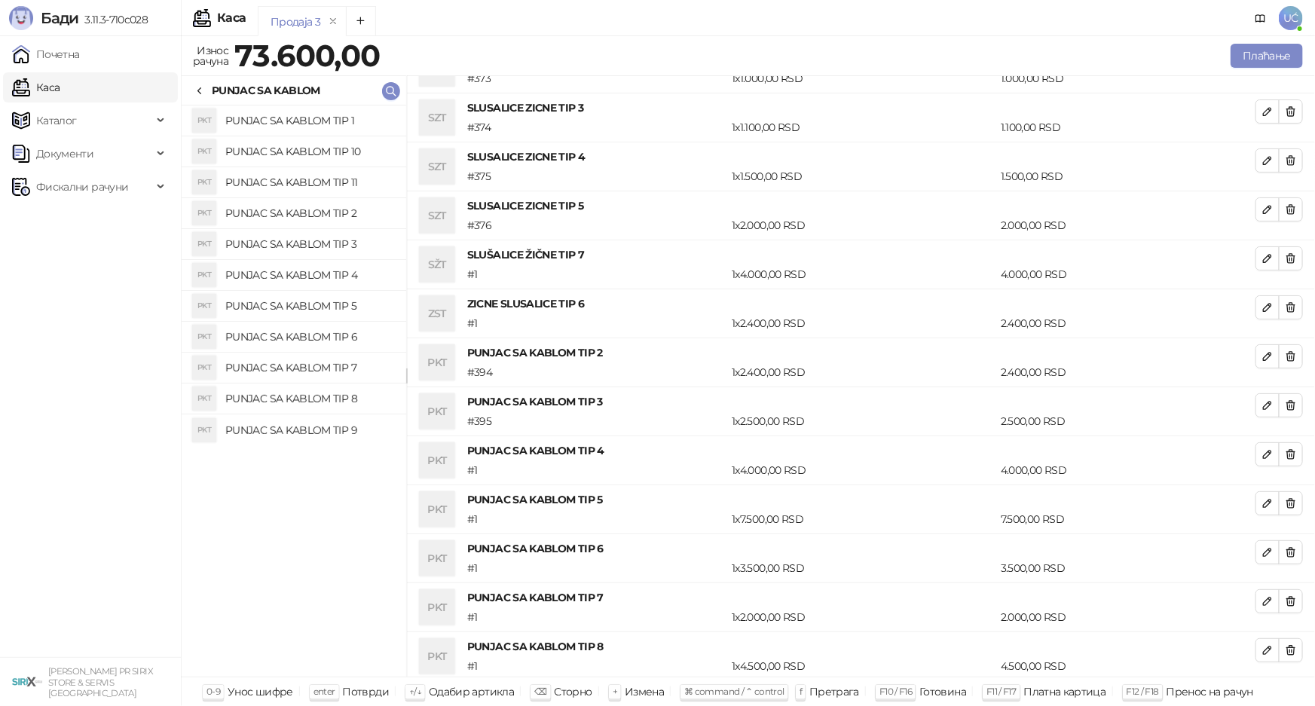
scroll to position [473, 0]
click at [341, 240] on h4 "PUNJAC SA KABLOM TIP 3" at bounding box center [309, 244] width 169 height 24
click at [333, 214] on h4 "PUNJAC SA KABLOM TIP 2" at bounding box center [309, 213] width 169 height 24
click at [338, 182] on h4 "PUNJAC SA KABLOM TIP 11" at bounding box center [309, 182] width 169 height 24
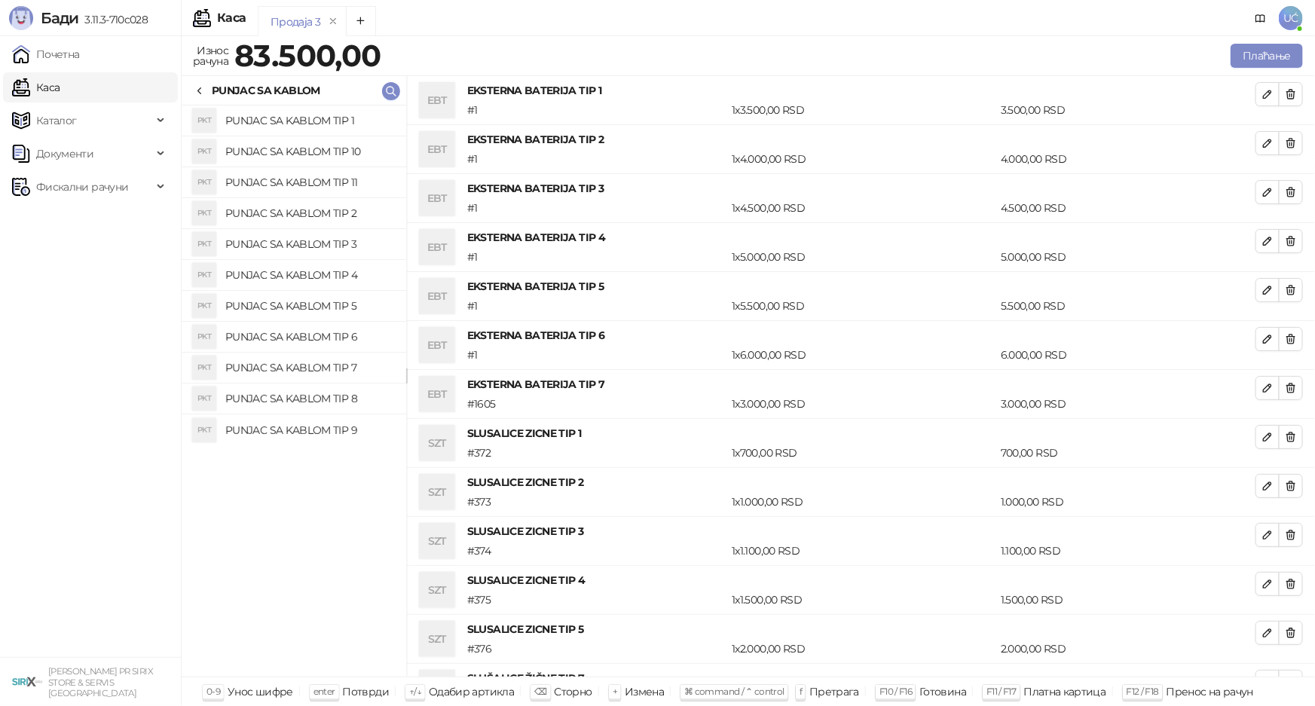
scroll to position [0, 0]
click at [1285, 96] on icon "button" at bounding box center [1291, 94] width 12 height 12
click at [1285, 137] on icon "button" at bounding box center [1291, 143] width 12 height 12
click at [1285, 96] on icon "button" at bounding box center [1291, 94] width 12 height 12
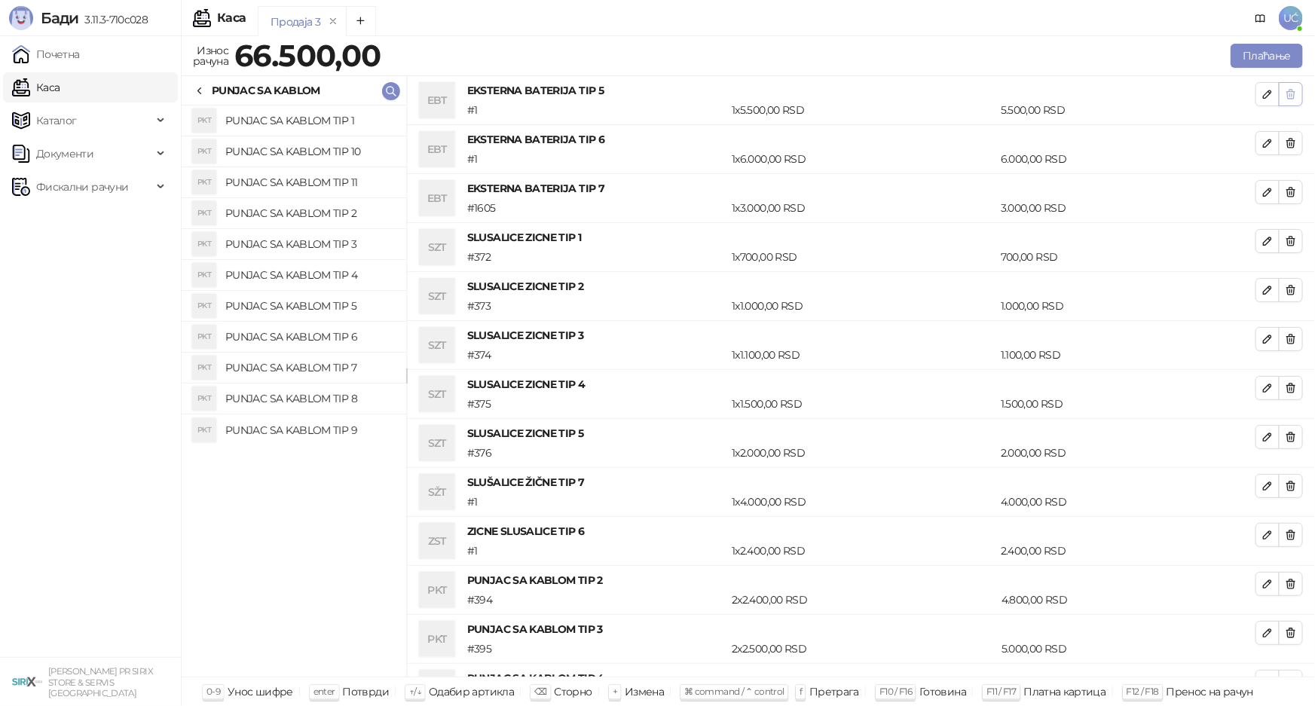
click at [1285, 96] on icon "button" at bounding box center [1291, 94] width 12 height 12
click at [1285, 137] on icon "button" at bounding box center [1291, 143] width 12 height 12
click at [1285, 96] on icon "button" at bounding box center [1291, 94] width 12 height 12
click at [1285, 137] on icon "button" at bounding box center [1291, 143] width 12 height 12
click at [1285, 96] on icon "button" at bounding box center [1291, 94] width 12 height 12
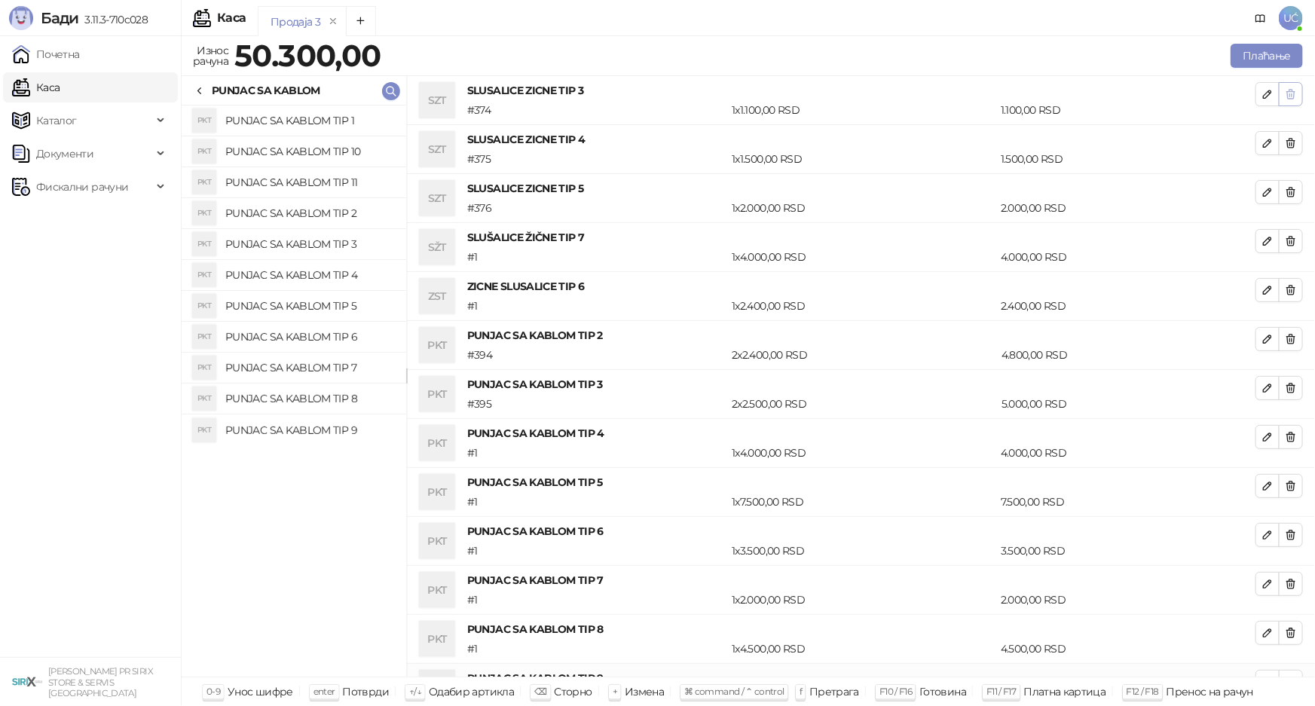
click at [1285, 96] on icon "button" at bounding box center [1291, 94] width 12 height 12
click at [1285, 137] on icon "button" at bounding box center [1291, 143] width 12 height 12
click at [1285, 96] on icon "button" at bounding box center [1291, 94] width 12 height 12
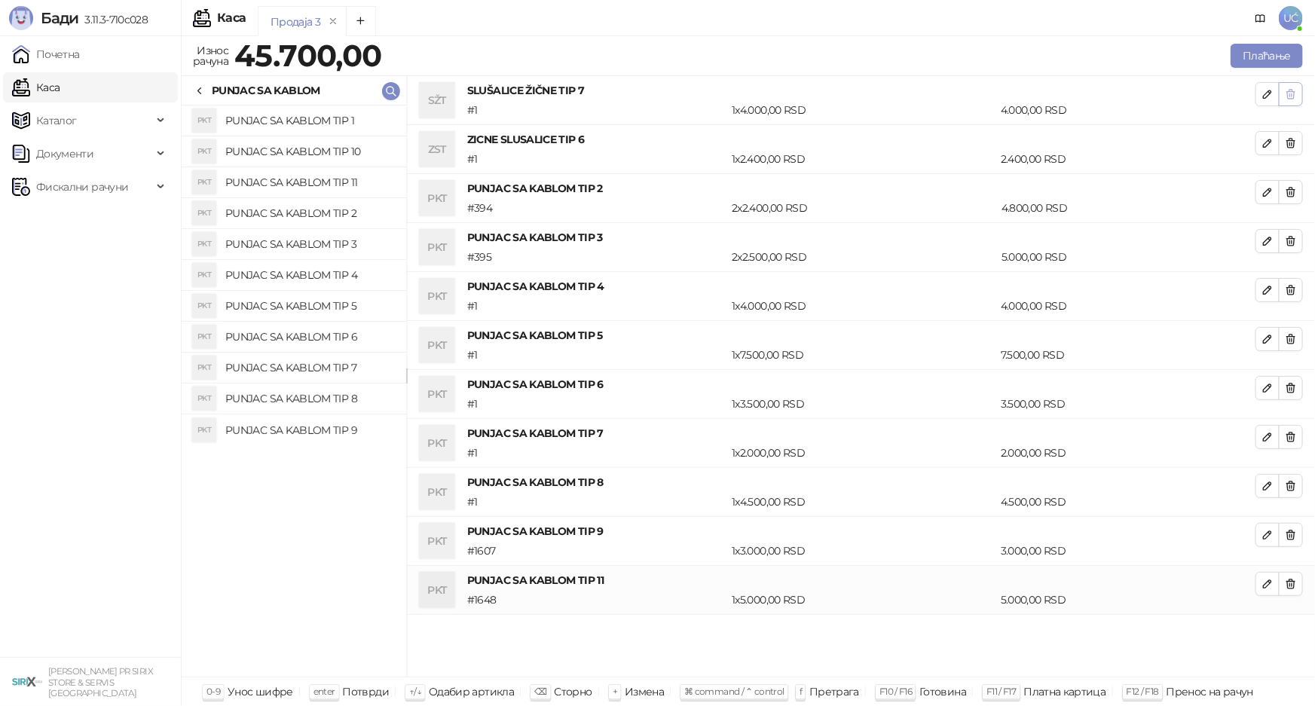
click at [1285, 96] on icon "button" at bounding box center [1291, 94] width 12 height 12
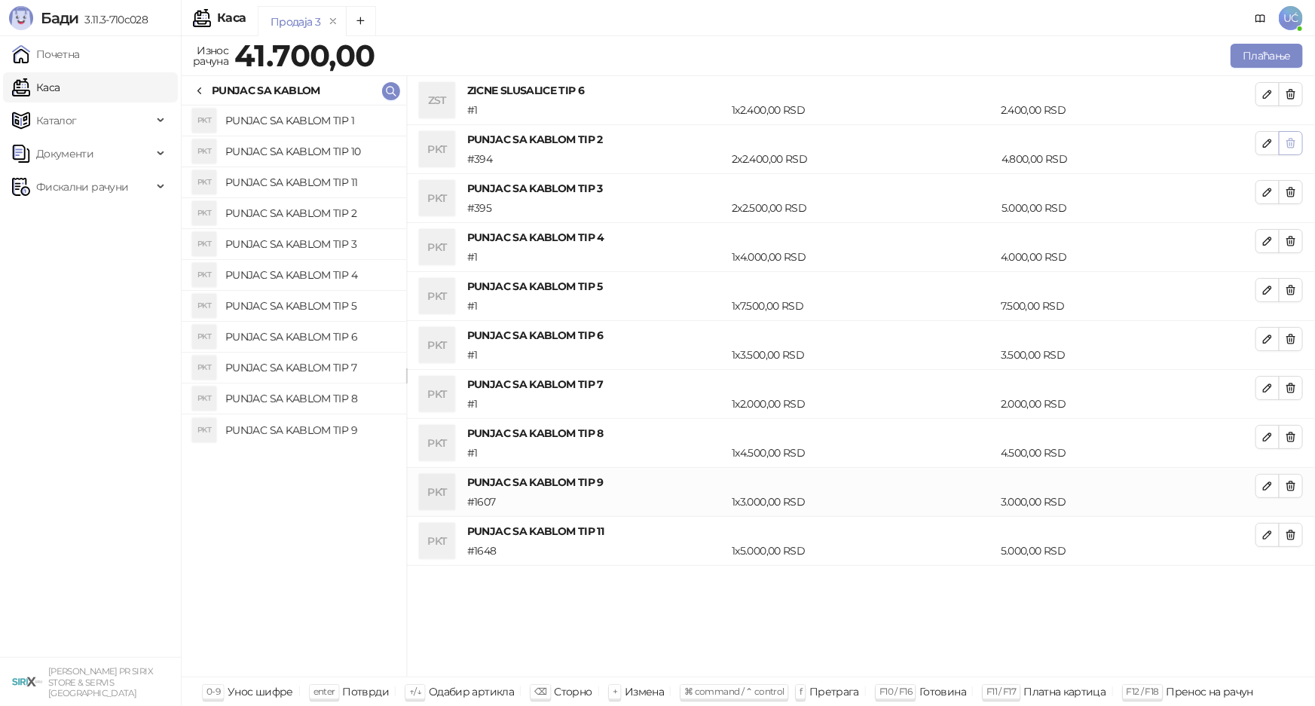
click at [1293, 91] on icon "button" at bounding box center [1292, 94] width 8 height 9
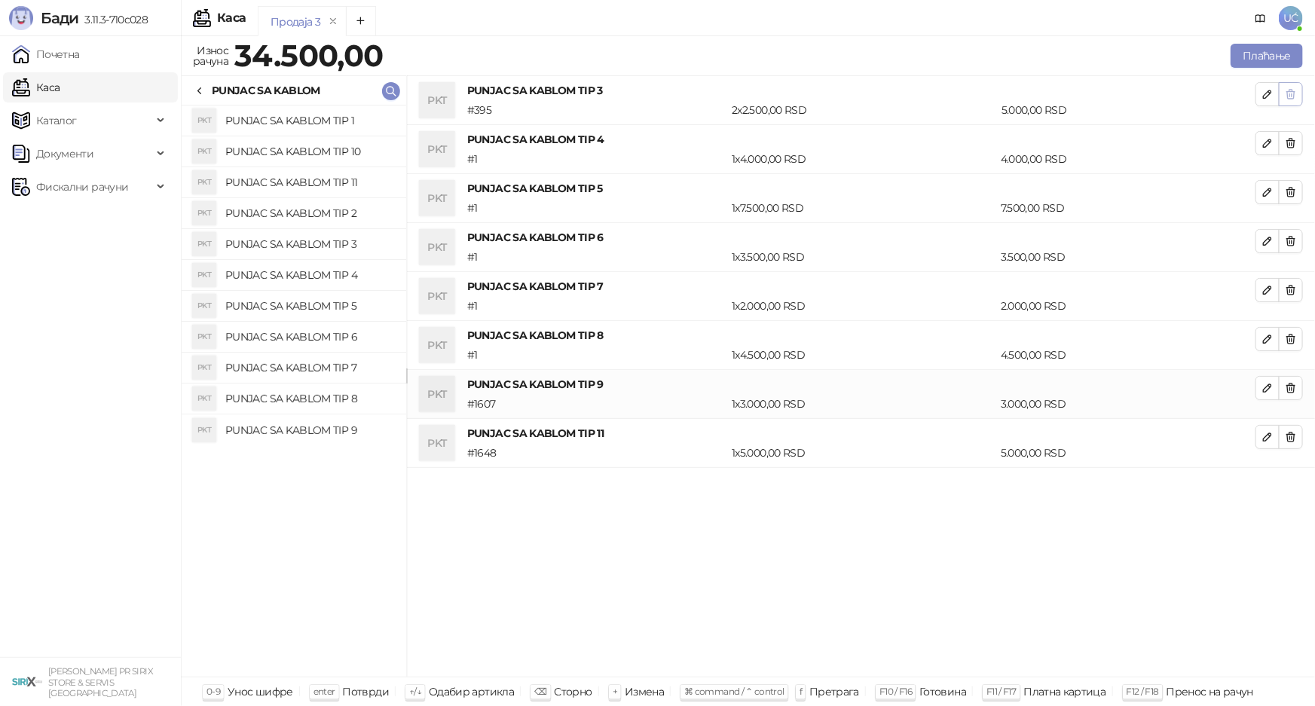
click at [1294, 91] on icon "button" at bounding box center [1292, 94] width 8 height 9
click at [1294, 139] on icon "button" at bounding box center [1292, 143] width 8 height 9
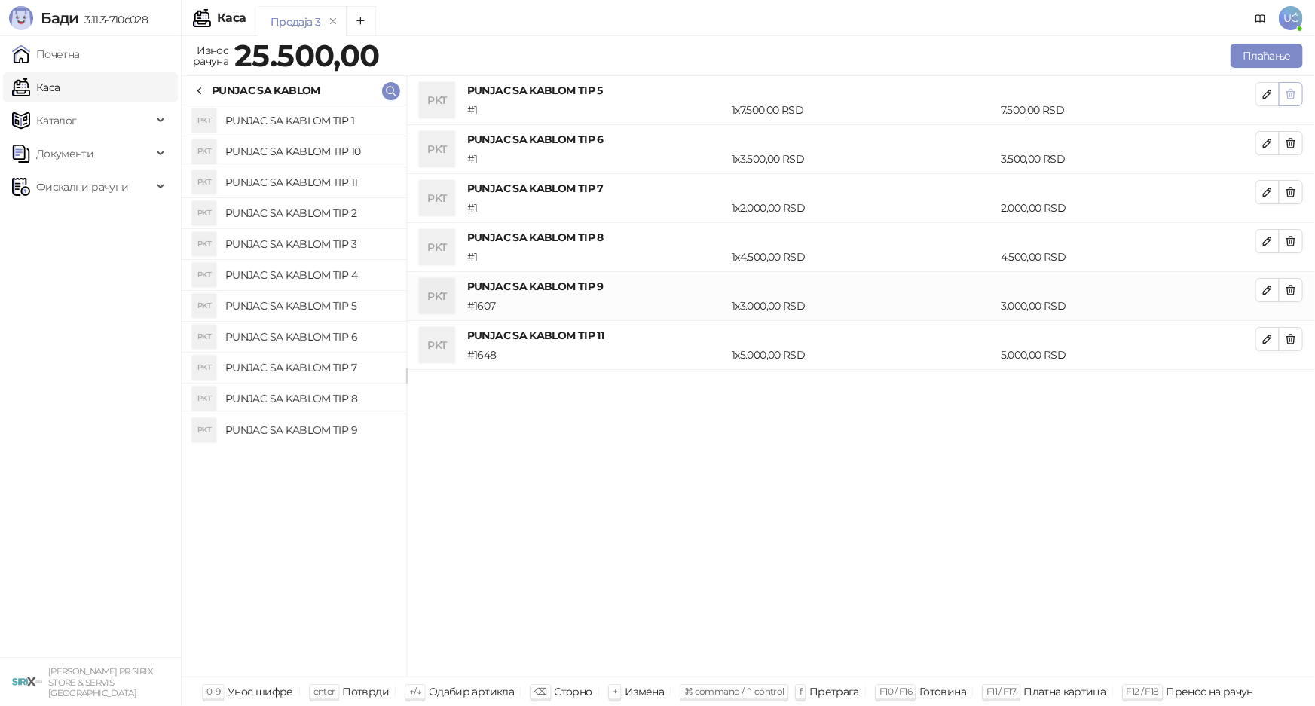
click at [1294, 91] on icon "button" at bounding box center [1292, 94] width 8 height 9
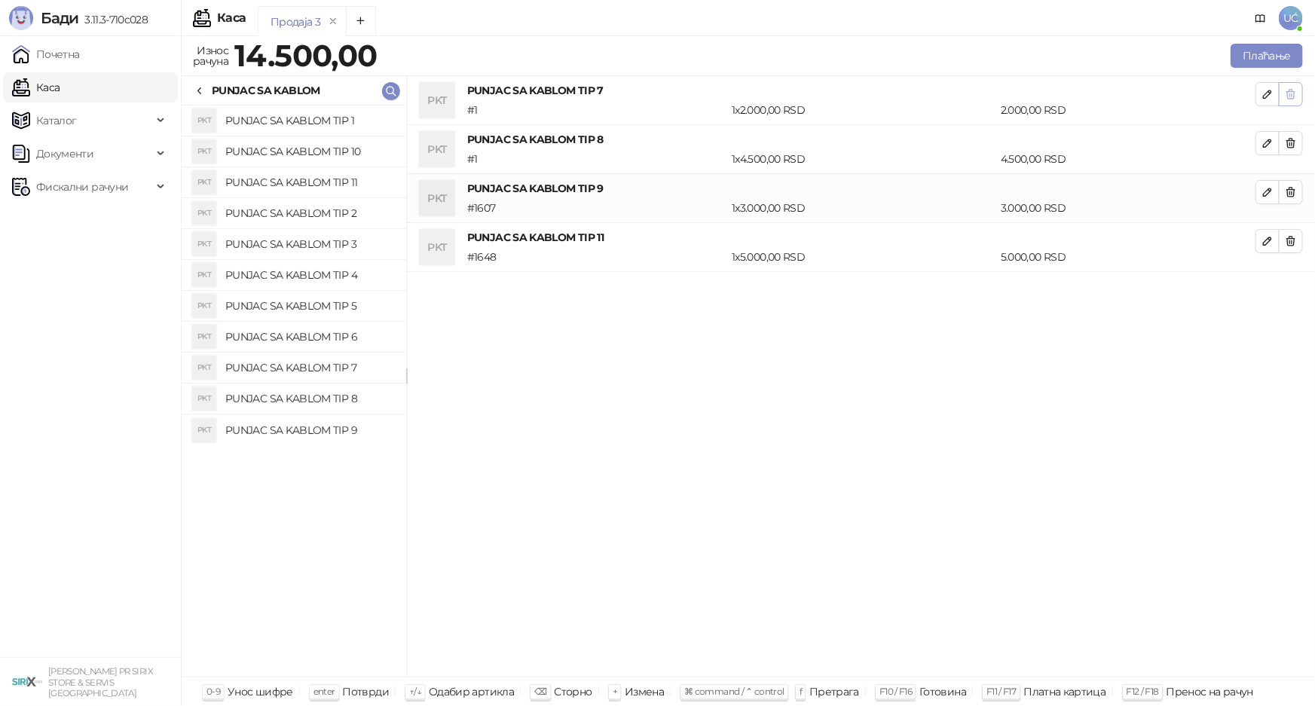
click at [1294, 91] on icon "button" at bounding box center [1292, 94] width 8 height 9
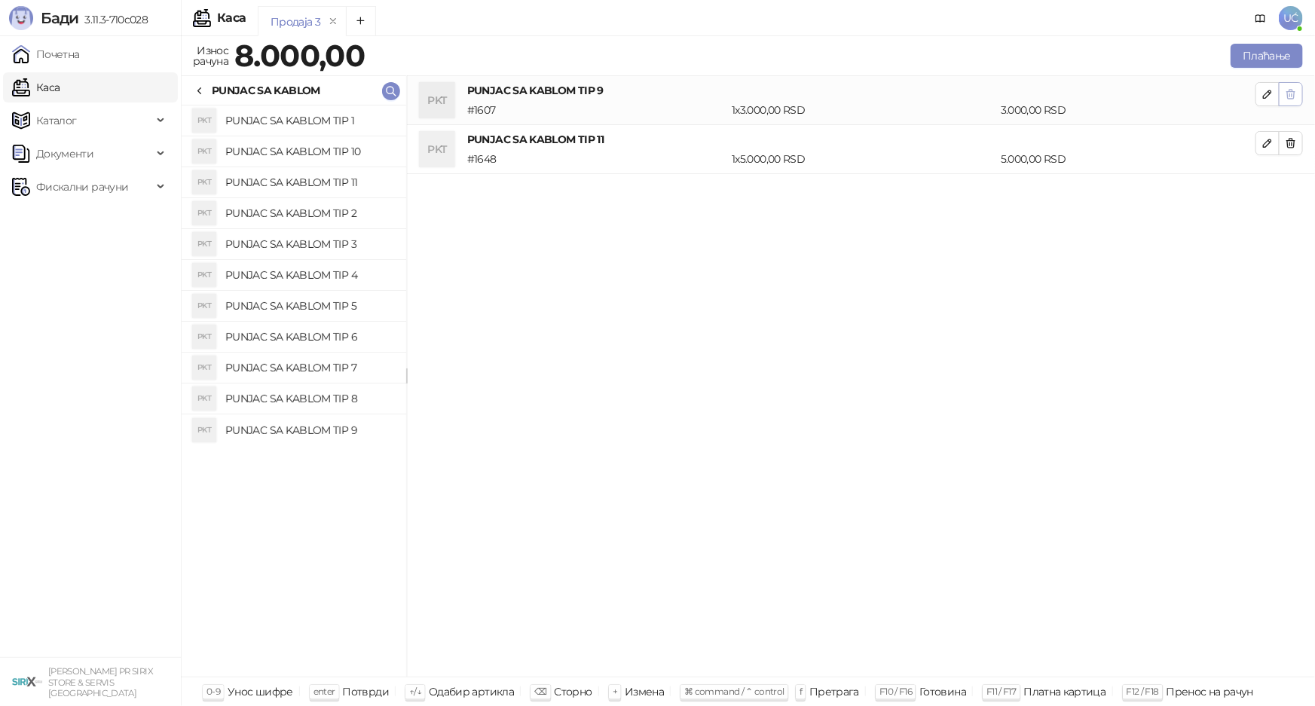
click at [1294, 91] on icon "button" at bounding box center [1292, 94] width 8 height 9
click at [1295, 91] on icon "button" at bounding box center [1292, 94] width 8 height 9
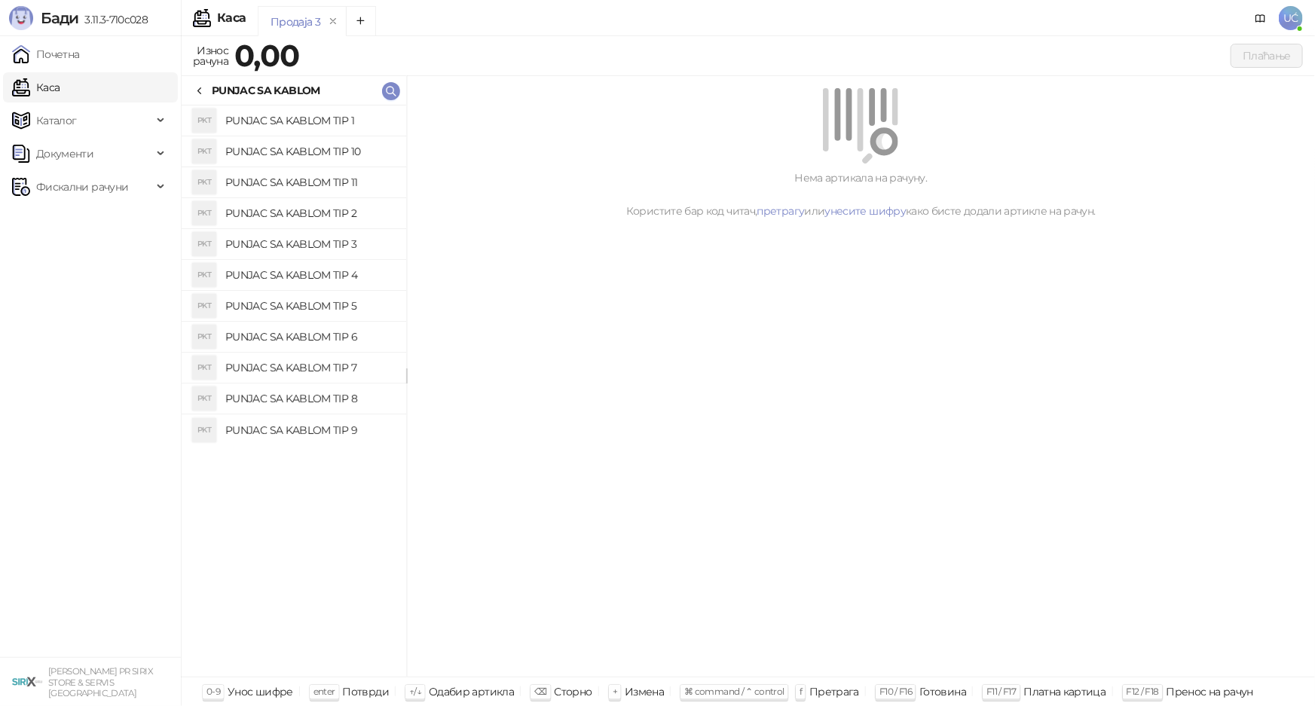
click at [204, 90] on icon at bounding box center [200, 91] width 12 height 12
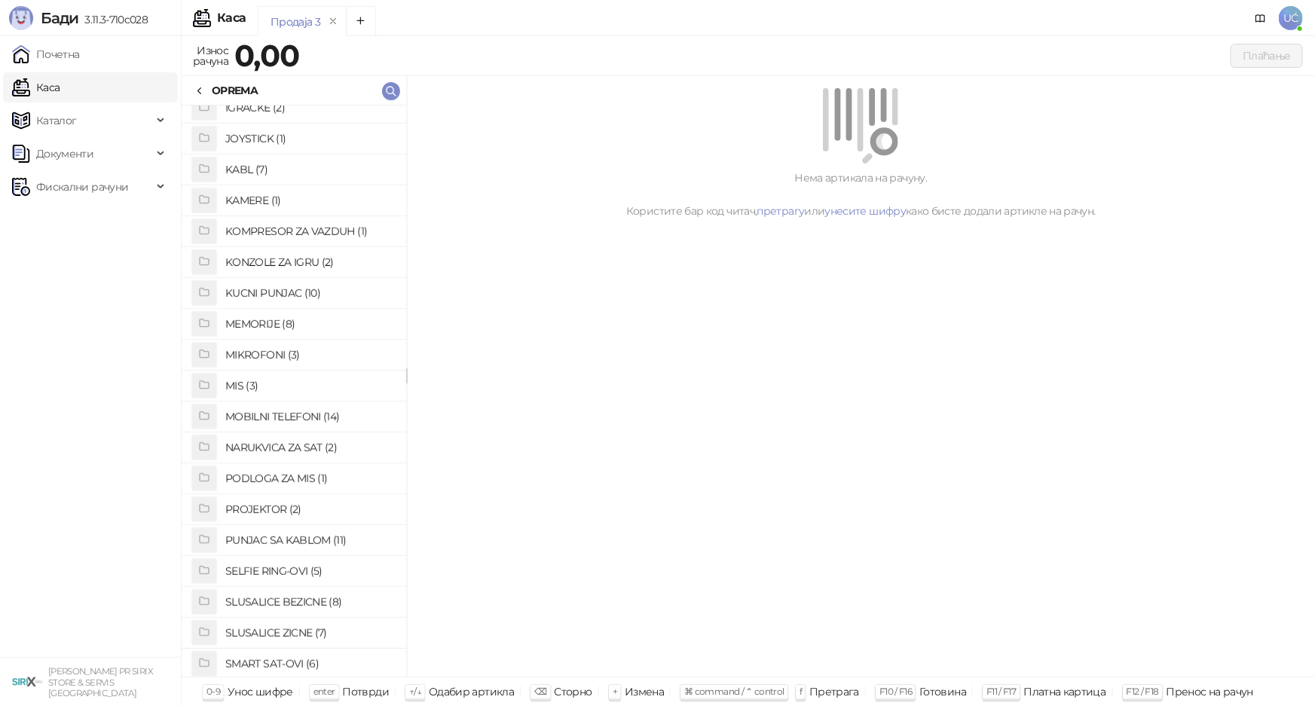
scroll to position [411, 0]
click at [292, 295] on h4 "KUCNI PUNJAC (10)" at bounding box center [309, 297] width 169 height 24
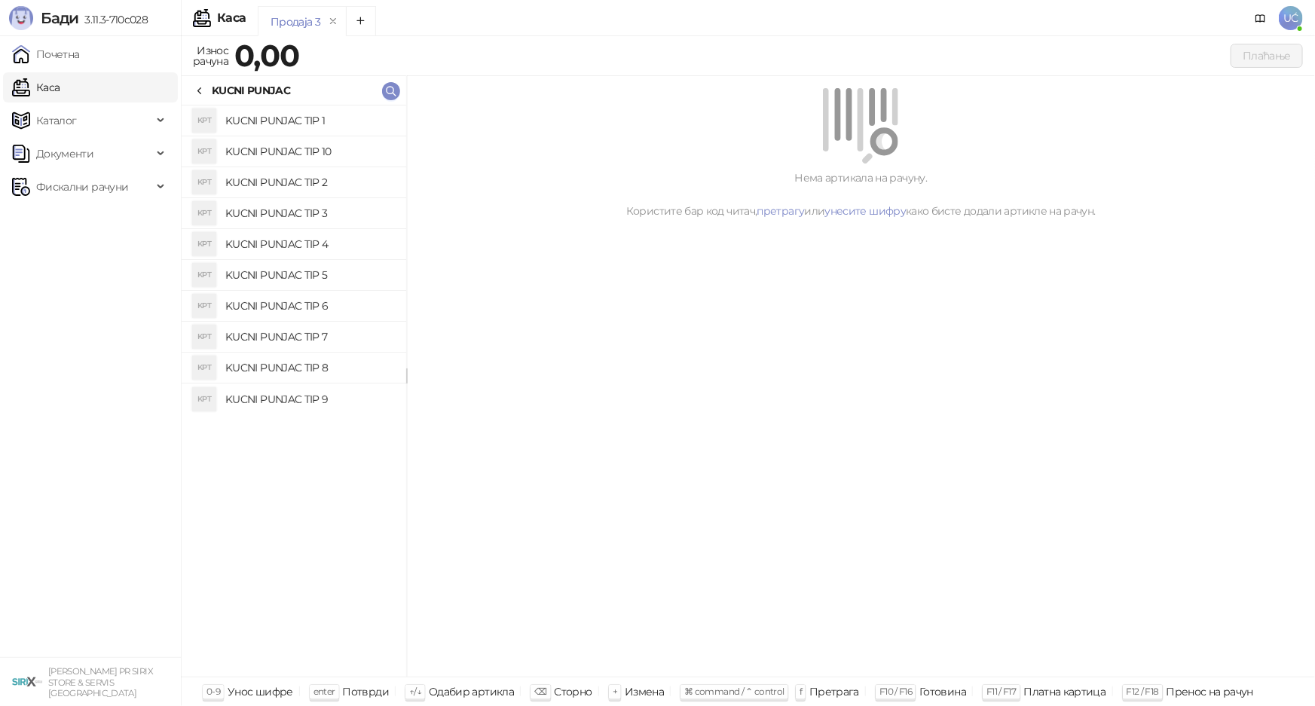
click at [299, 128] on h4 "KUCNI PUNJAC TIP 1" at bounding box center [309, 121] width 169 height 24
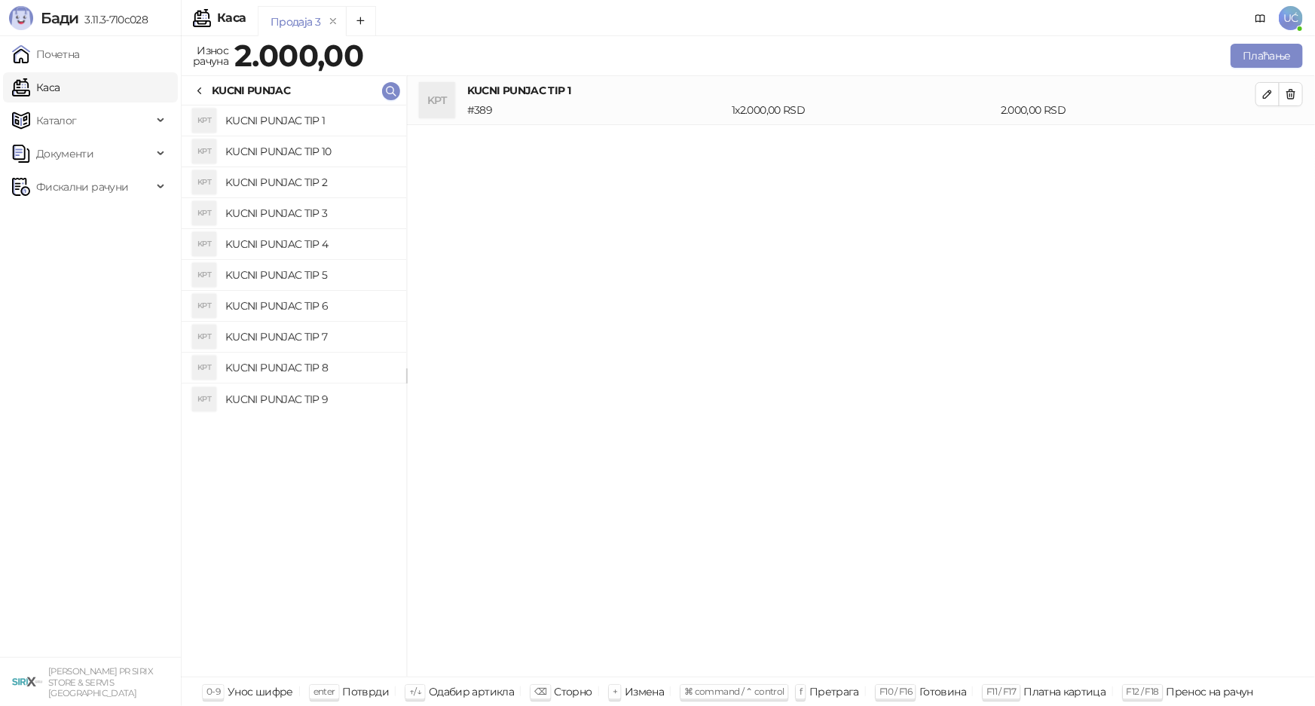
click at [323, 185] on h4 "KUCNI PUNJAC TIP 2" at bounding box center [309, 182] width 169 height 24
click at [328, 208] on h4 "KUCNI PUNJAC TIP 3" at bounding box center [309, 213] width 169 height 24
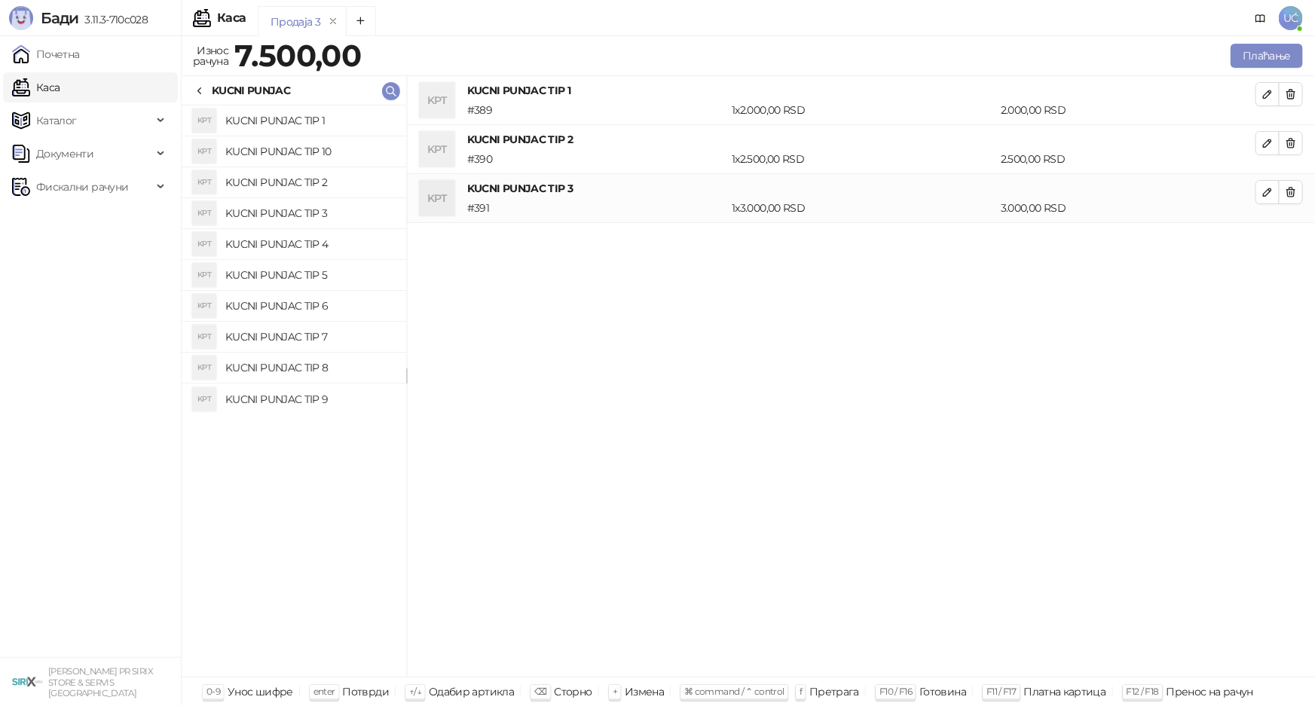
click at [321, 239] on h4 "KUCNI PUNJAC TIP 4" at bounding box center [309, 244] width 169 height 24
